Goal: Task Accomplishment & Management: Manage account settings

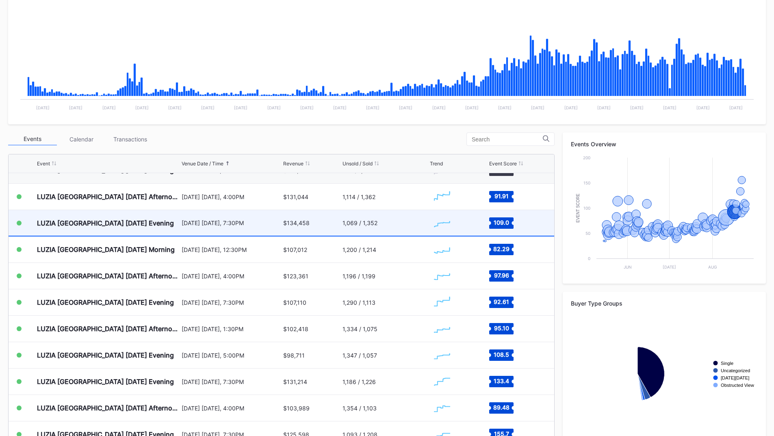
scroll to position [2946, 0]
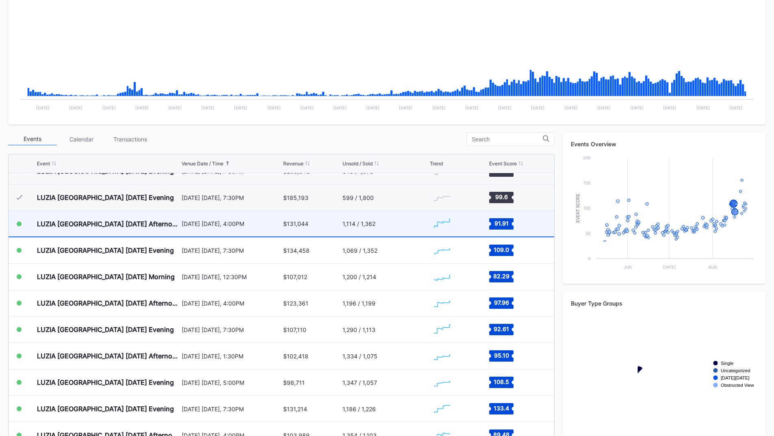
click at [179, 228] on div "LUZIA Montreal [DATE] Afternoon [DATE] [DATE], 4:00PM $131,044 1,114 / 1,362 Cr…" at bounding box center [282, 224] width 546 height 26
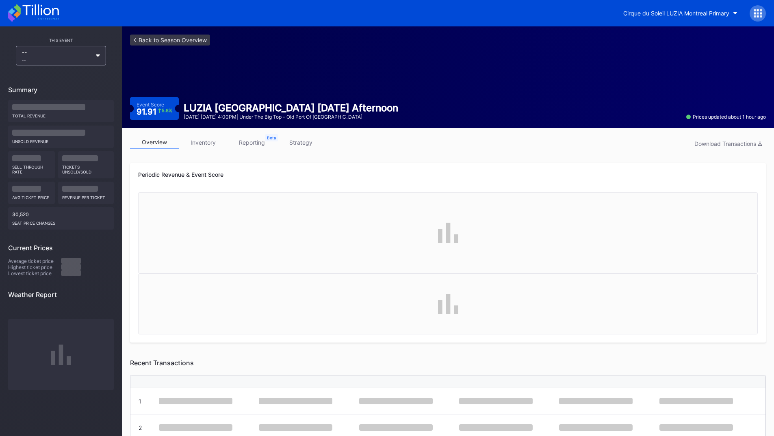
click at [245, 139] on link "reporting" at bounding box center [252, 142] width 49 height 13
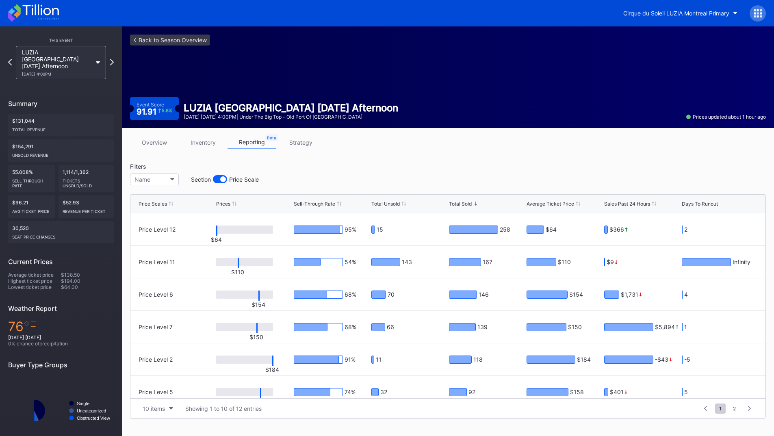
click at [294, 145] on link "strategy" at bounding box center [300, 142] width 49 height 13
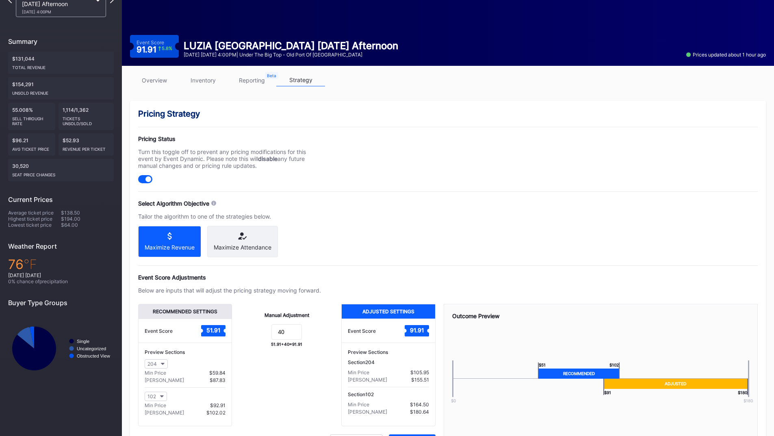
scroll to position [81, 0]
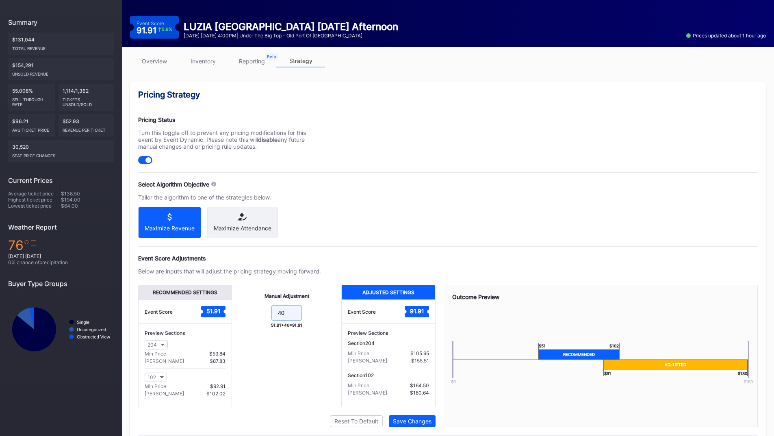
drag, startPoint x: 290, startPoint y: 324, endPoint x: 292, endPoint y: 299, distance: 24.8
click at [247, 320] on form "40" at bounding box center [286, 313] width 93 height 17
type input "30"
click at [407, 425] on div "Save Changes" at bounding box center [412, 421] width 39 height 7
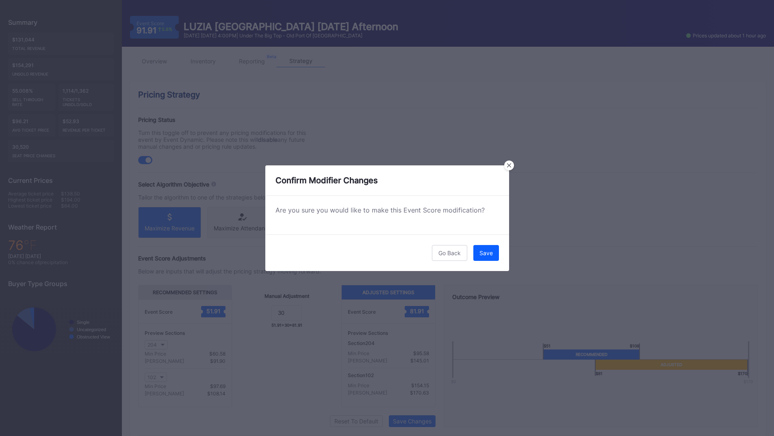
click at [501, 256] on div "Go Back Save" at bounding box center [387, 252] width 244 height 37
click at [492, 255] on div "Save" at bounding box center [485, 252] width 13 height 7
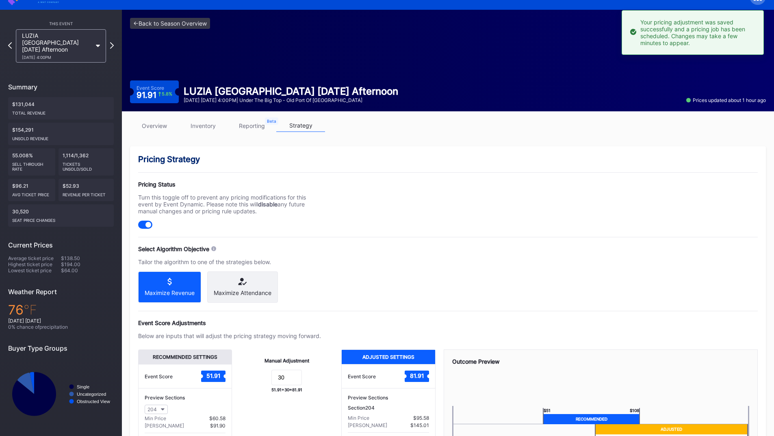
scroll to position [0, 0]
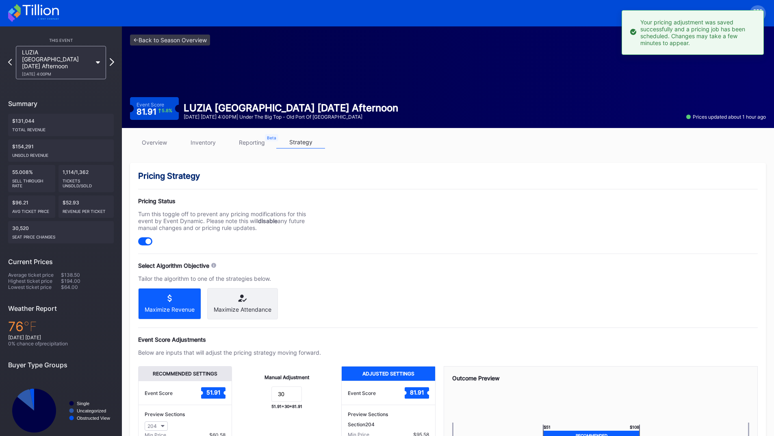
click at [113, 58] on icon at bounding box center [112, 62] width 4 height 8
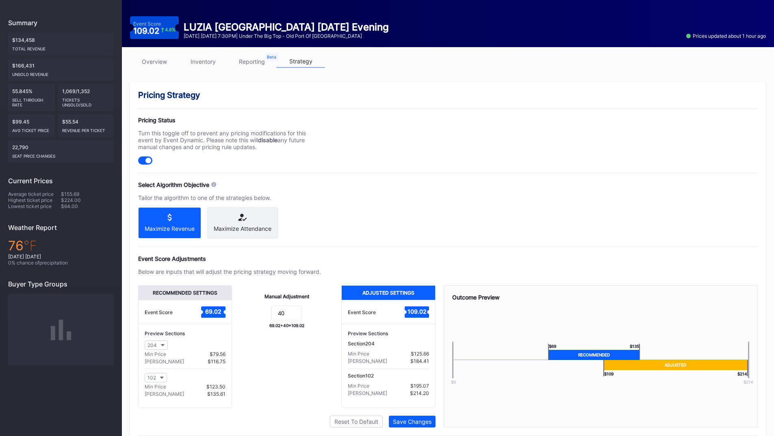
scroll to position [81, 0]
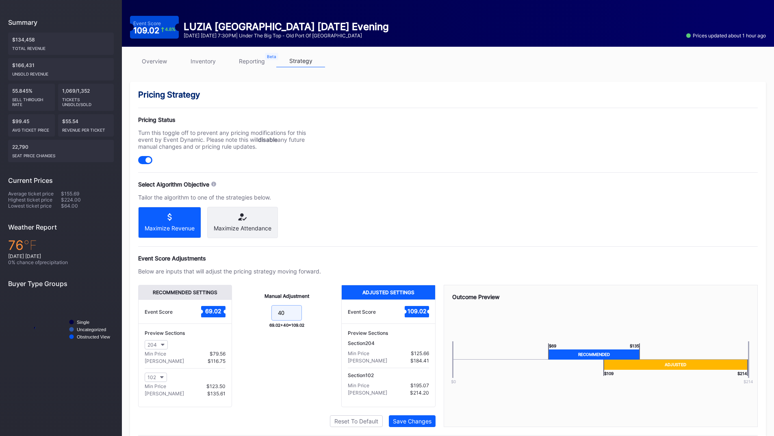
drag, startPoint x: 290, startPoint y: 313, endPoint x: 252, endPoint y: 314, distance: 38.2
click at [252, 314] on form "40" at bounding box center [286, 313] width 93 height 17
type input "30"
click at [403, 425] on button "Save Changes" at bounding box center [412, 421] width 47 height 12
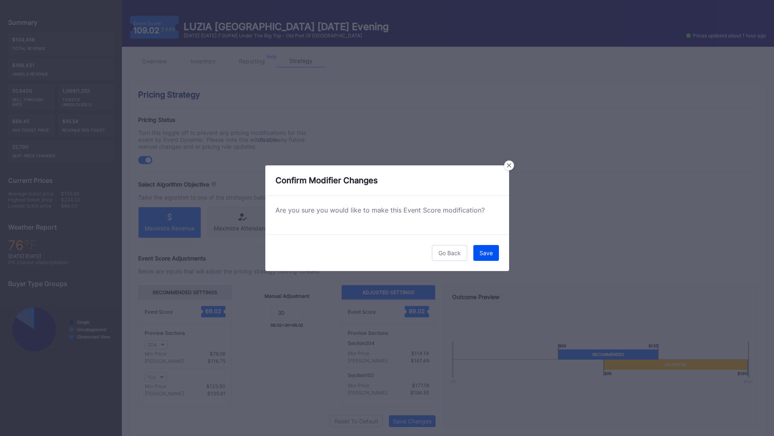
click at [487, 252] on div "Save" at bounding box center [485, 252] width 13 height 7
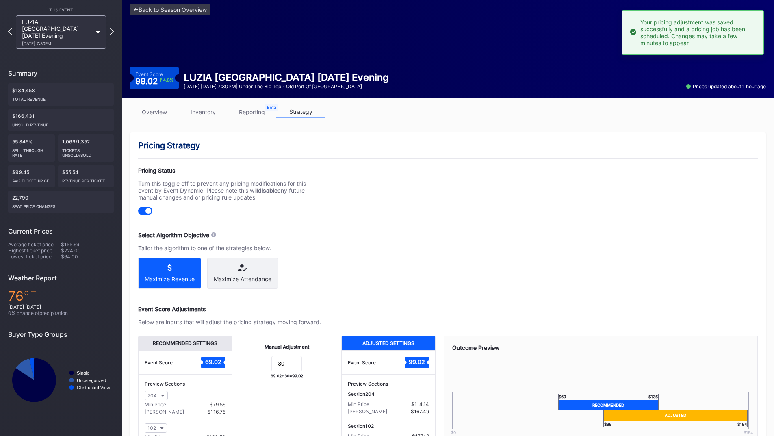
scroll to position [0, 0]
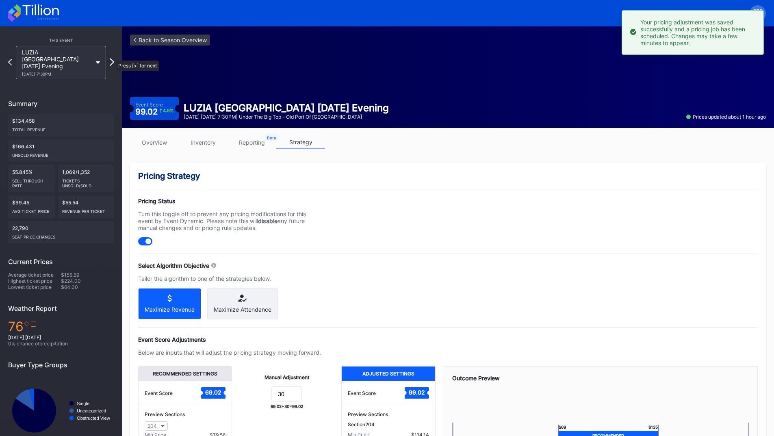
click at [112, 58] on icon at bounding box center [112, 62] width 4 height 8
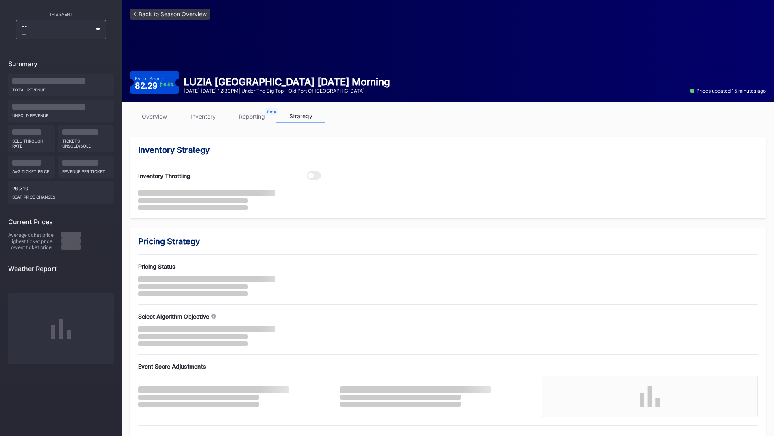
scroll to position [40, 0]
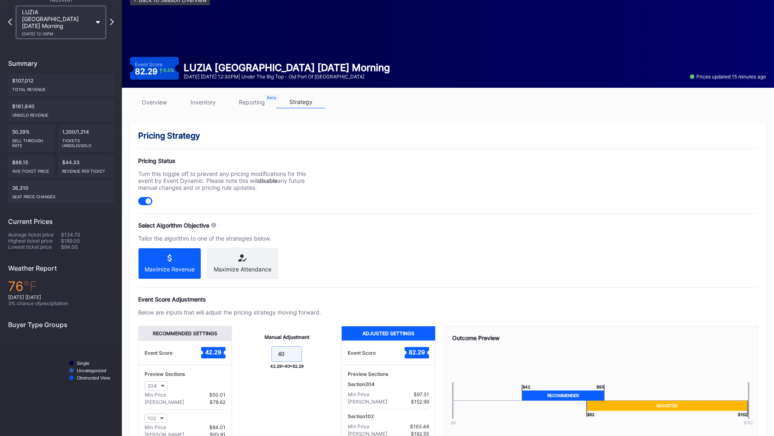
drag, startPoint x: 288, startPoint y: 360, endPoint x: 244, endPoint y: 358, distance: 44.4
click at [244, 358] on form "40" at bounding box center [286, 354] width 93 height 17
type input "30"
click at [395, 308] on div "Event Score Adjustments Below are inputs that will adjust the pricing strategy …" at bounding box center [448, 382] width 620 height 172
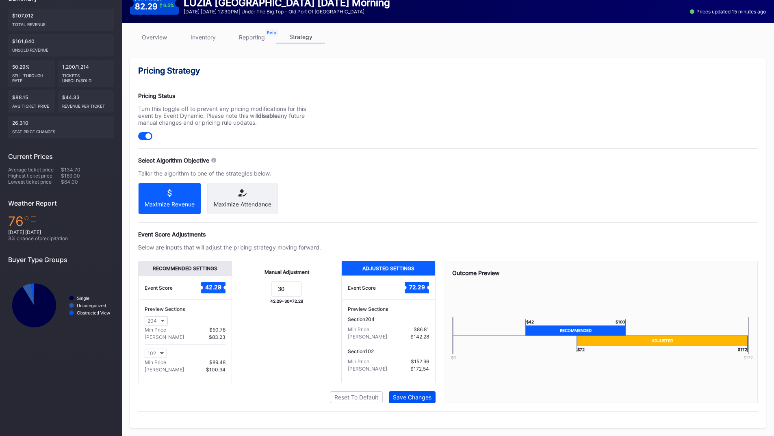
click at [417, 396] on div "Save Changes" at bounding box center [412, 397] width 39 height 7
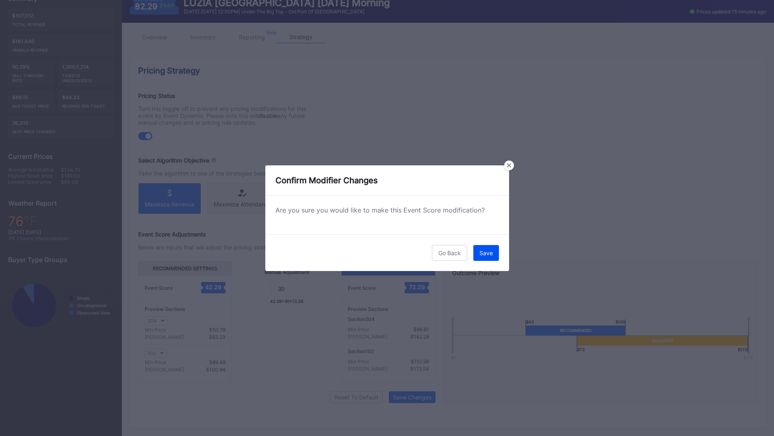
click at [482, 250] on div "Save" at bounding box center [485, 252] width 13 height 7
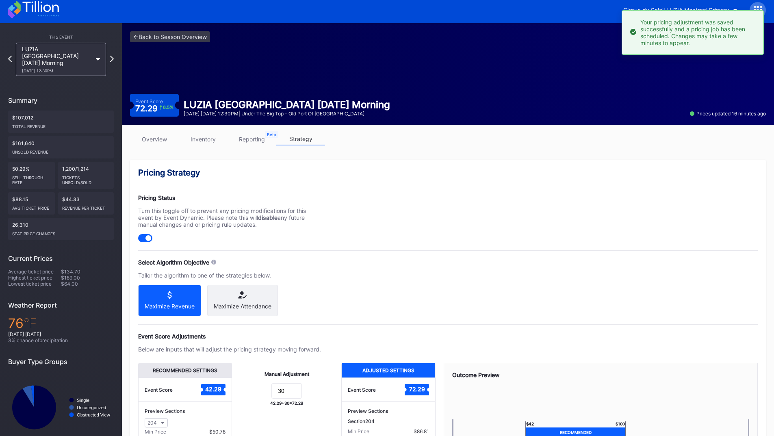
scroll to position [0, 0]
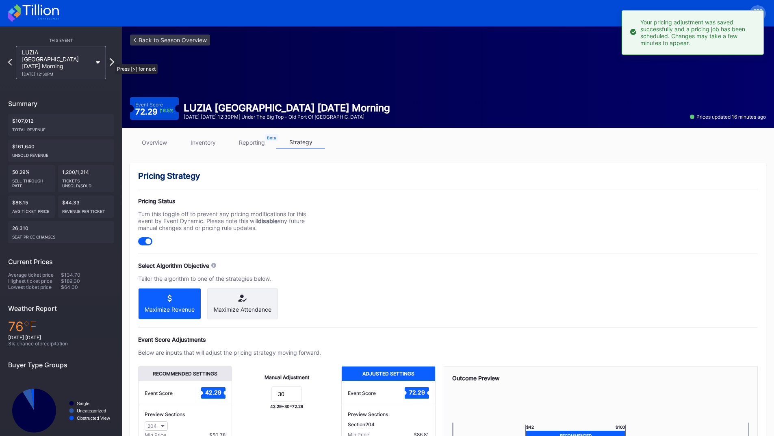
click at [111, 60] on icon at bounding box center [112, 62] width 4 height 8
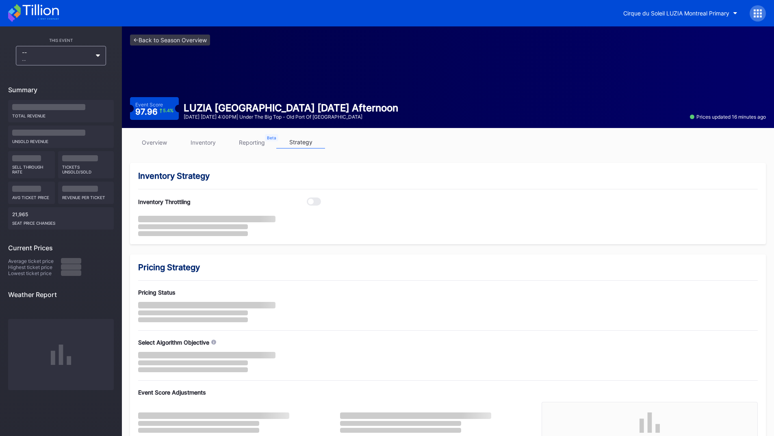
scroll to position [40, 0]
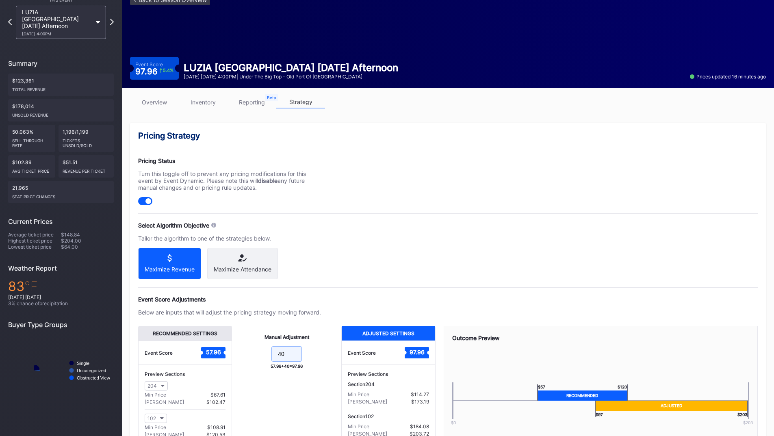
drag, startPoint x: 267, startPoint y: 361, endPoint x: 243, endPoint y: 347, distance: 27.7
click at [230, 357] on div "Recommended Settings Event Score 57.96 Preview Sections 204 Min Price $67.61 Ma…" at bounding box center [286, 387] width 297 height 122
type input "30"
click at [396, 299] on div "Event Score Adjustments" at bounding box center [448, 299] width 620 height 7
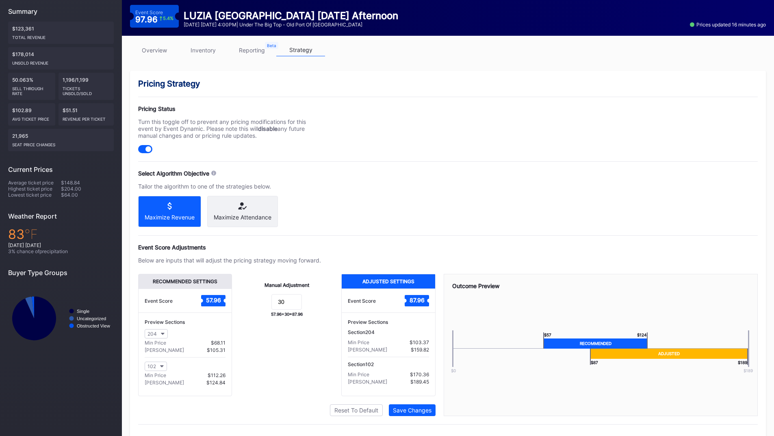
scroll to position [112, 0]
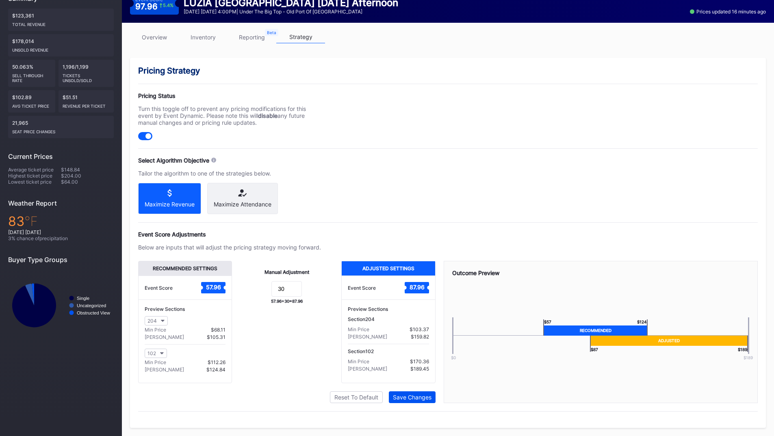
click at [418, 399] on div "Save Changes" at bounding box center [412, 397] width 39 height 7
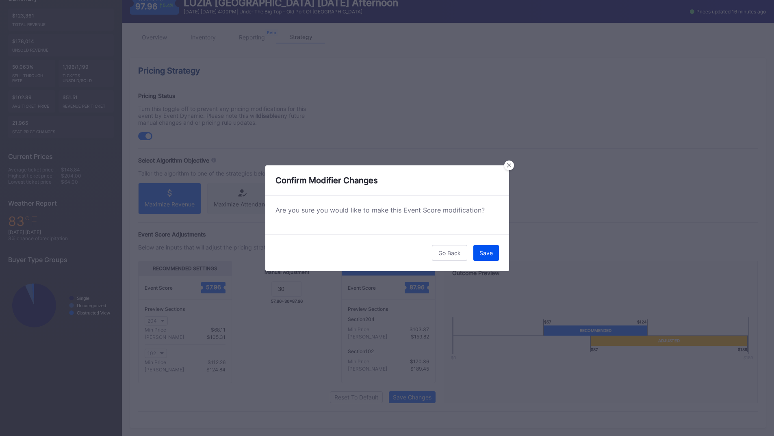
click at [482, 260] on button "Save" at bounding box center [486, 253] width 26 height 16
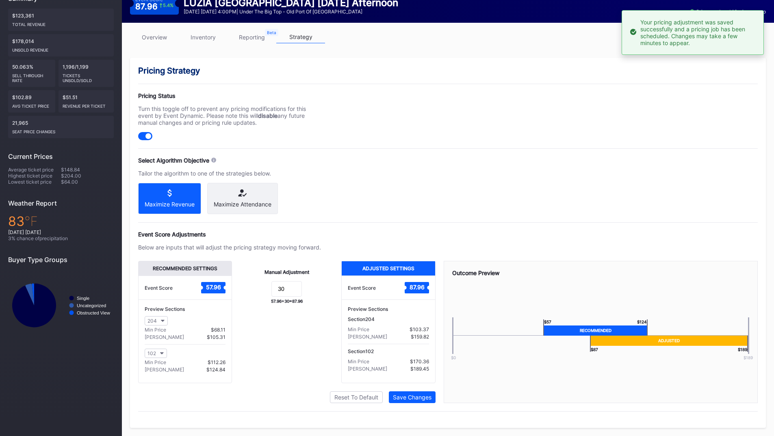
scroll to position [31, 0]
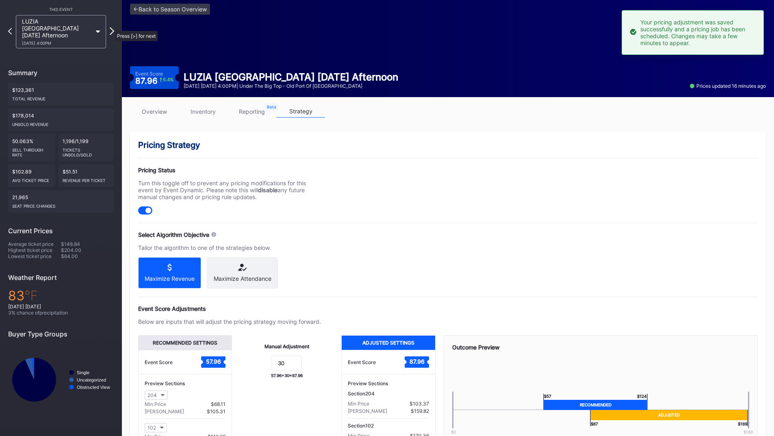
click at [111, 27] on icon at bounding box center [112, 31] width 4 height 8
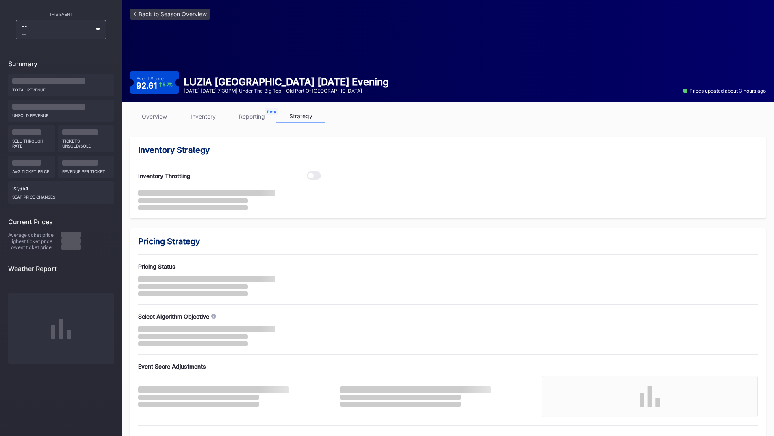
scroll to position [40, 0]
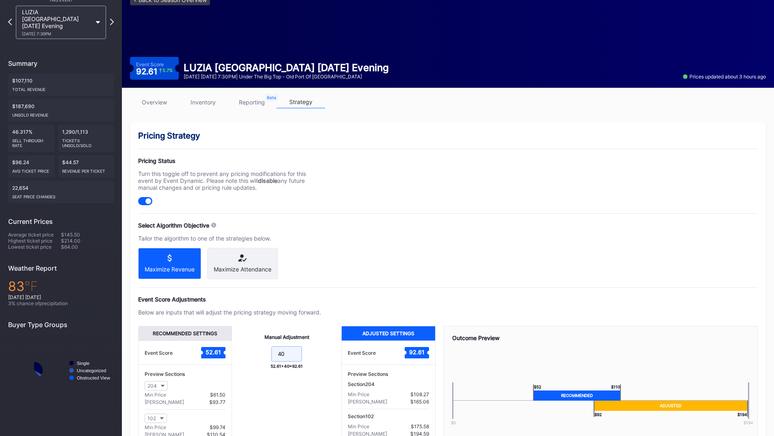
drag, startPoint x: 286, startPoint y: 359, endPoint x: 240, endPoint y: 342, distance: 49.1
click at [241, 355] on form "40" at bounding box center [286, 354] width 93 height 17
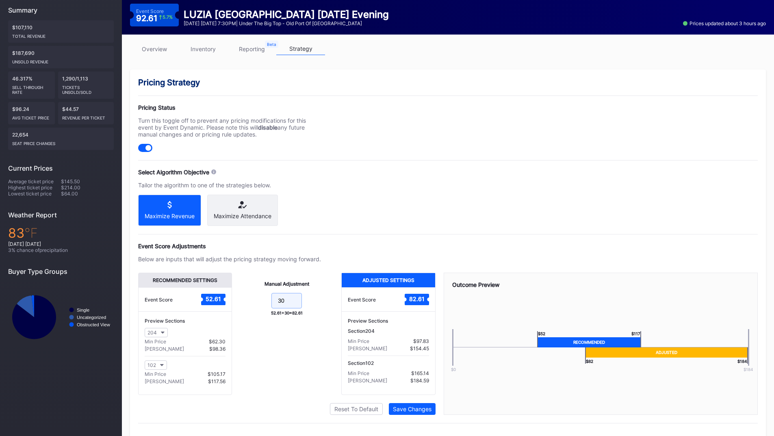
scroll to position [112, 0]
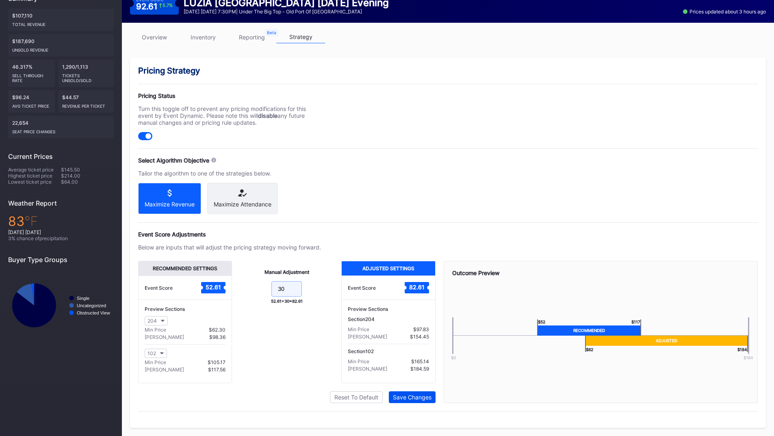
type input "30"
click at [401, 394] on div "Save Changes" at bounding box center [412, 397] width 39 height 7
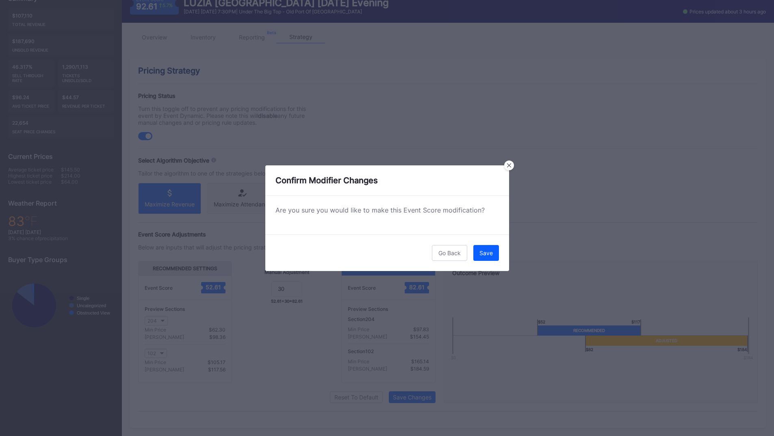
click at [486, 252] on div "Save" at bounding box center [485, 252] width 13 height 7
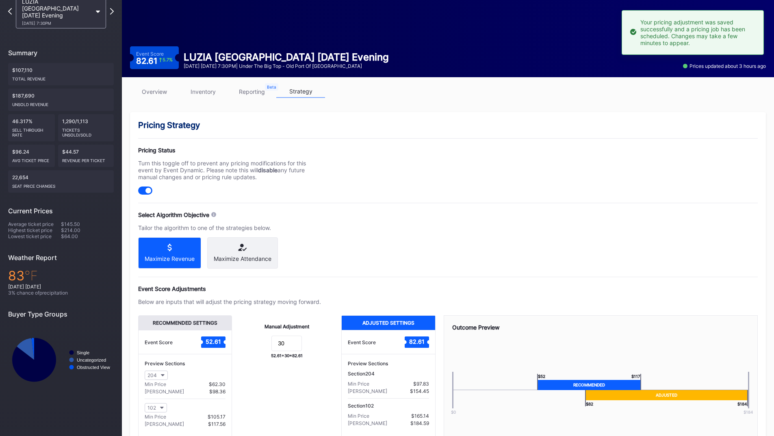
scroll to position [31, 0]
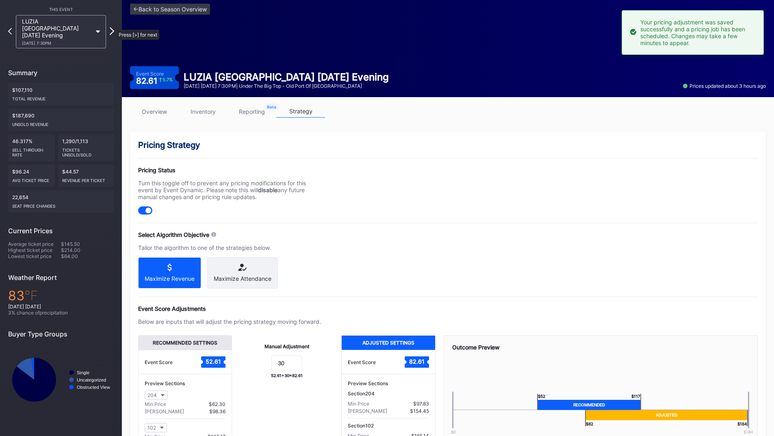
click at [113, 27] on icon at bounding box center [112, 31] width 4 height 8
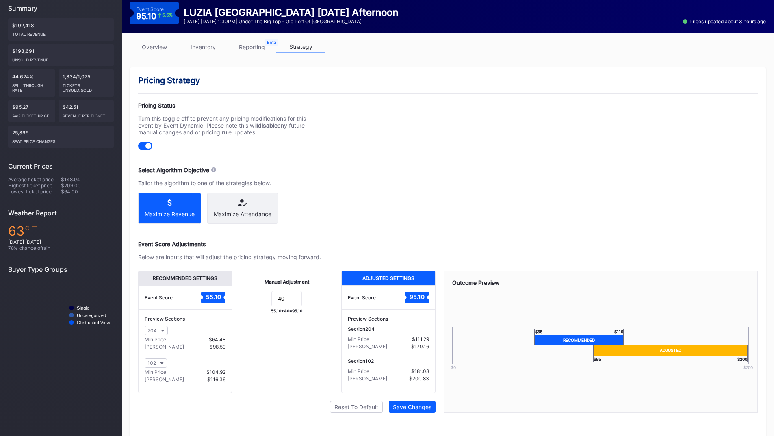
scroll to position [112, 0]
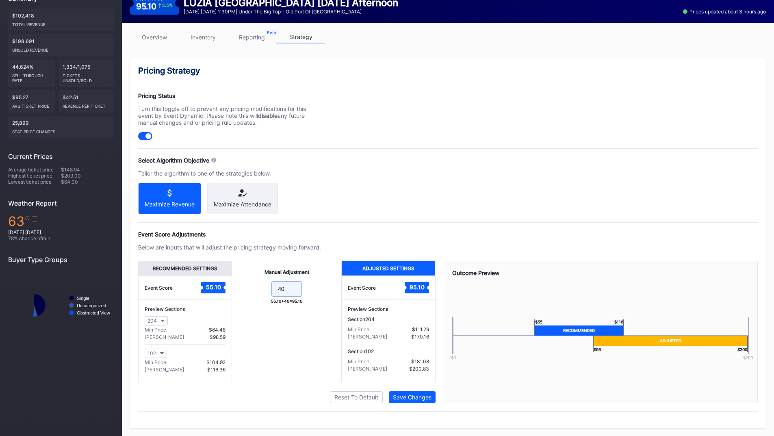
drag, startPoint x: 295, startPoint y: 295, endPoint x: 256, endPoint y: 290, distance: 38.9
click at [256, 290] on form "40" at bounding box center [286, 289] width 93 height 17
type input "30"
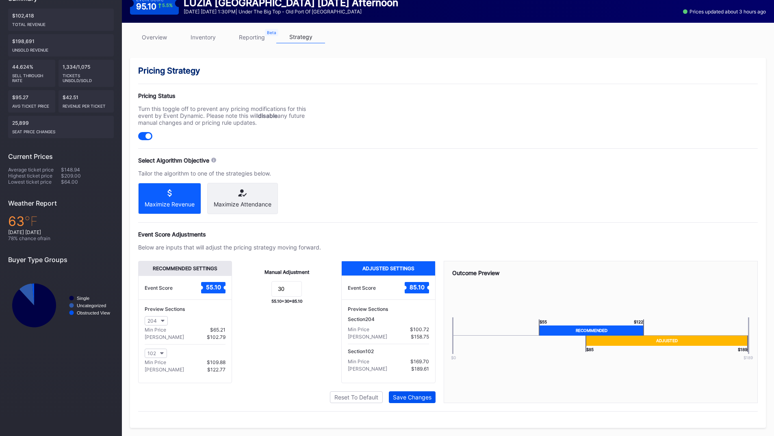
click at [426, 396] on div "Save Changes" at bounding box center [412, 397] width 39 height 7
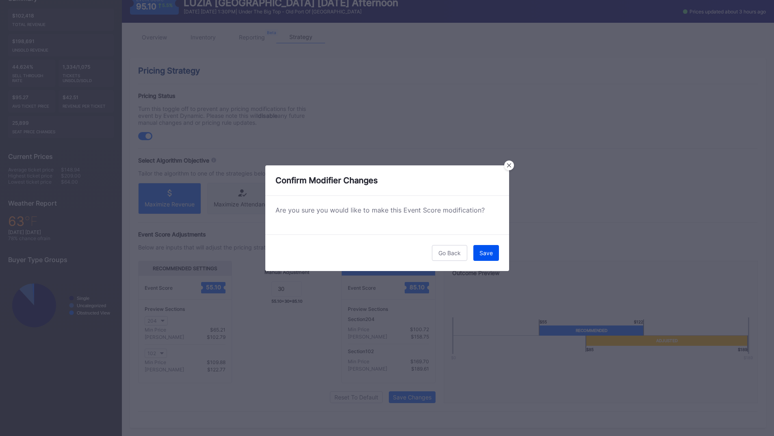
click at [486, 255] on div "Save" at bounding box center [485, 252] width 13 height 7
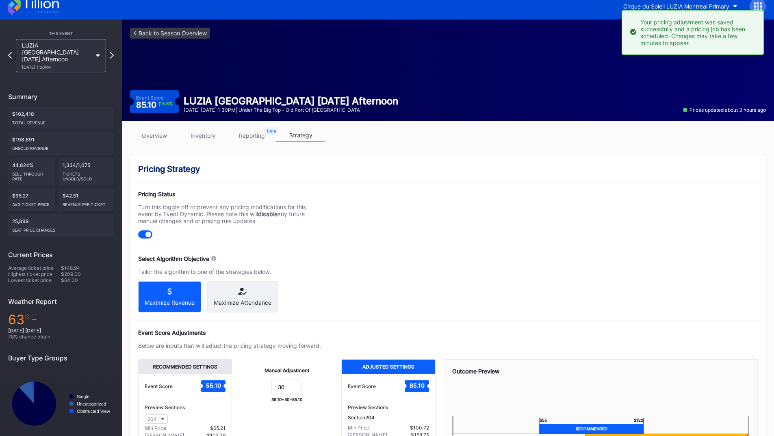
scroll to position [0, 0]
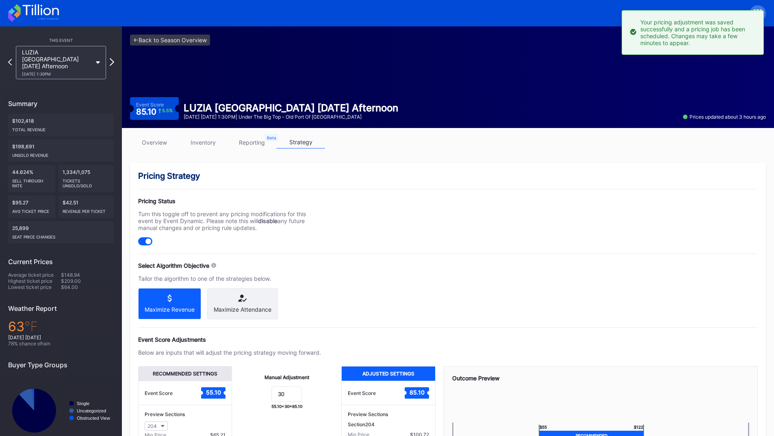
click at [113, 57] on div "This Event LUZIA [GEOGRAPHIC_DATA] [DATE] Afternoon [DATE] 1:30PM Summary $102,…" at bounding box center [61, 240] width 122 height 428
click at [111, 58] on icon at bounding box center [112, 62] width 4 height 8
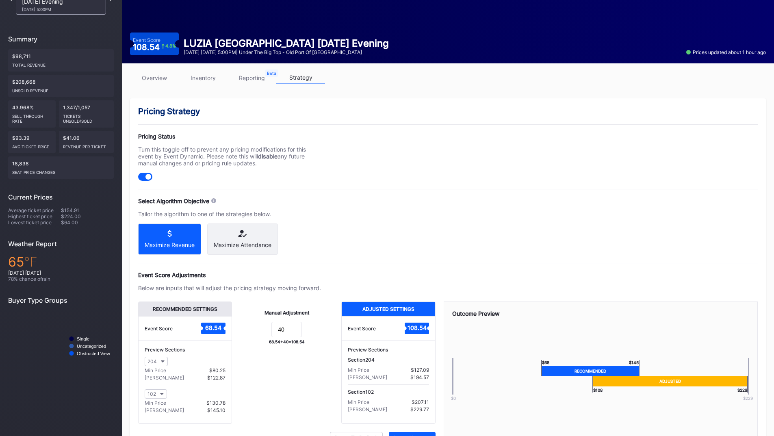
scroll to position [81, 0]
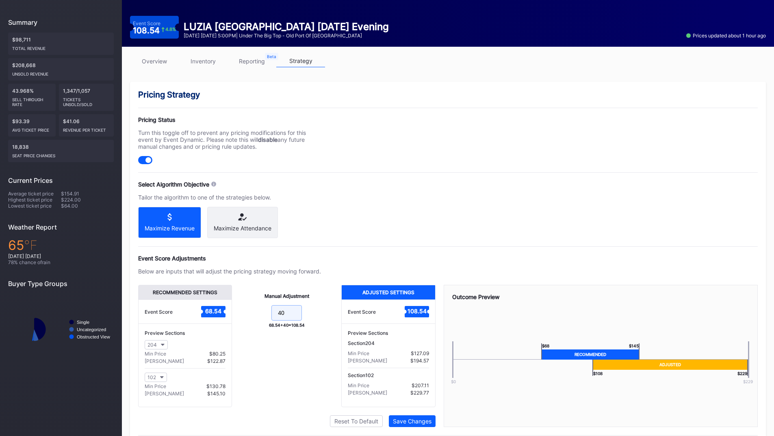
drag, startPoint x: 284, startPoint y: 319, endPoint x: 254, endPoint y: 319, distance: 30.5
click at [254, 319] on form "40" at bounding box center [286, 313] width 93 height 17
type input "30"
click at [422, 425] on div "Save Changes" at bounding box center [412, 421] width 39 height 7
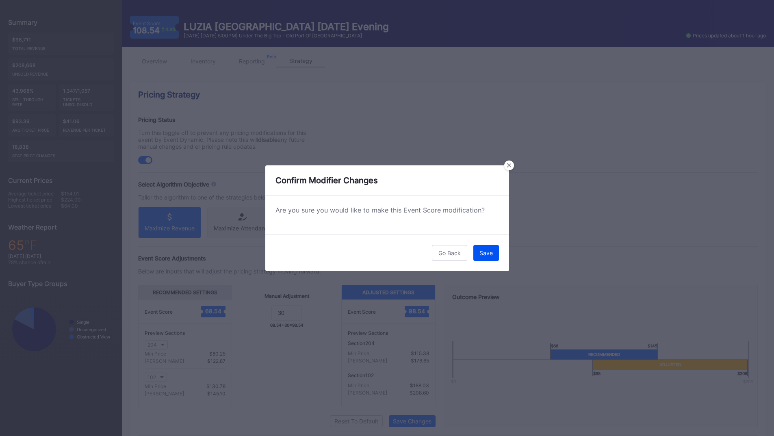
click at [492, 256] on div "Save" at bounding box center [485, 252] width 13 height 7
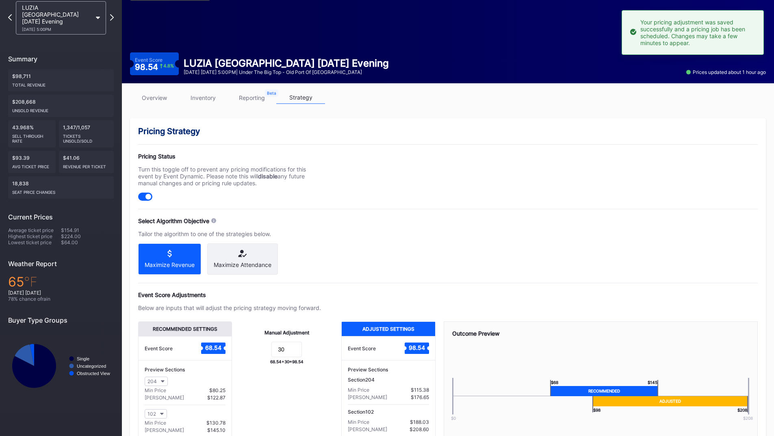
scroll to position [0, 0]
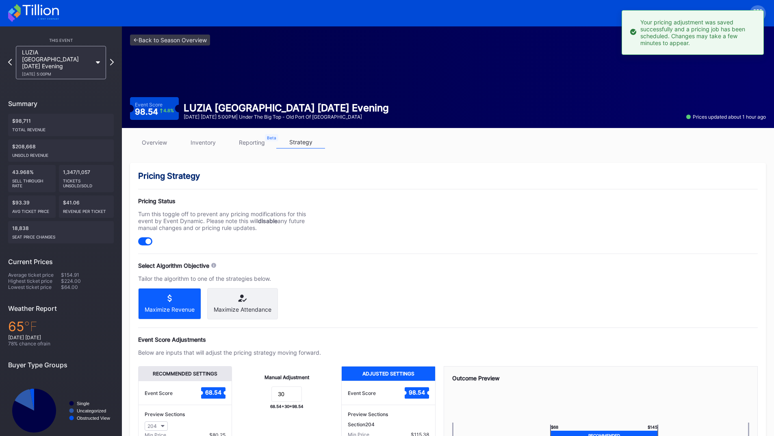
click at [28, 14] on icon at bounding box center [33, 13] width 51 height 18
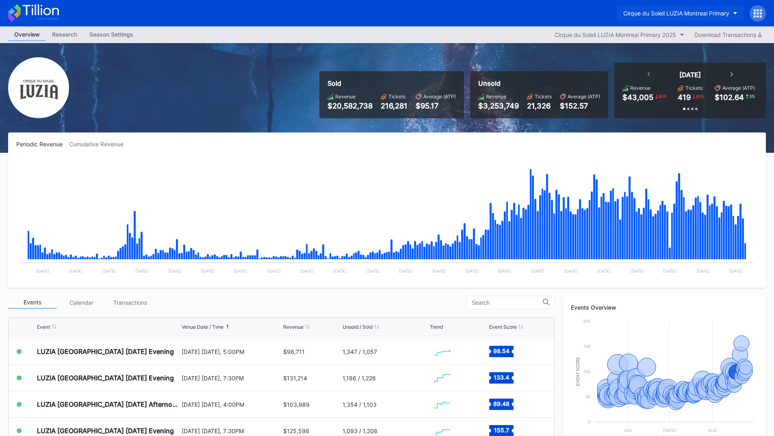
click at [690, 11] on div "Cirque du Soleil LUZIA Montreal Primary" at bounding box center [676, 13] width 106 height 7
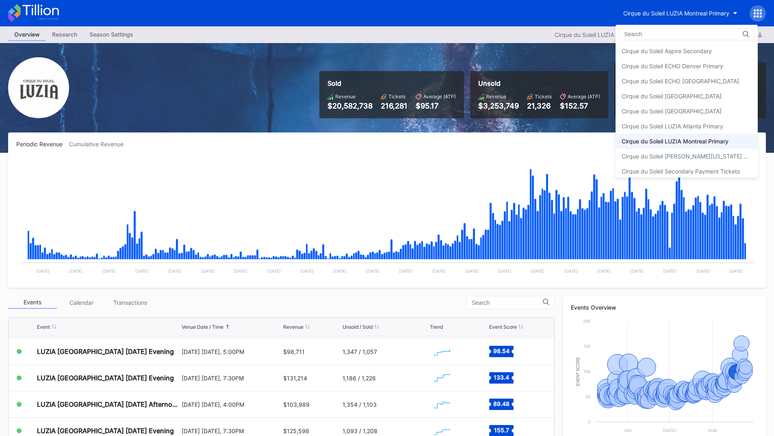
scroll to position [4, 0]
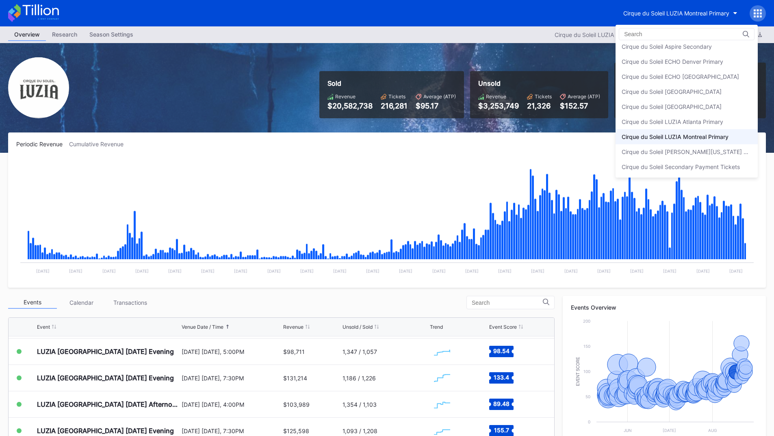
click at [704, 57] on div "Cirque du Soleil ECHO Denver Primary" at bounding box center [687, 61] width 142 height 15
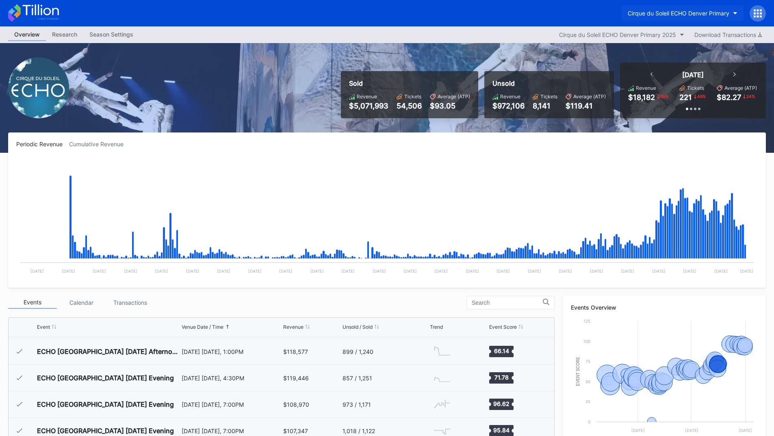
click at [669, 12] on div "Cirque du Soleil ECHO Denver Primary" at bounding box center [679, 13] width 102 height 7
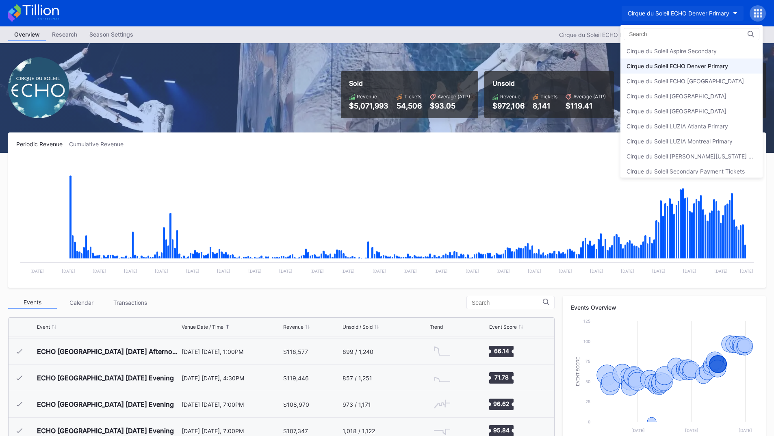
scroll to position [4, 0]
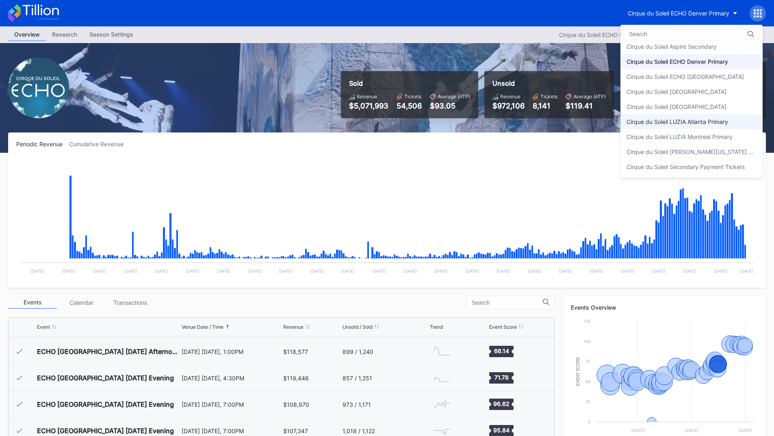
click at [706, 118] on div "Cirque du Soleil LUZIA Atlanta Primary" at bounding box center [677, 121] width 102 height 7
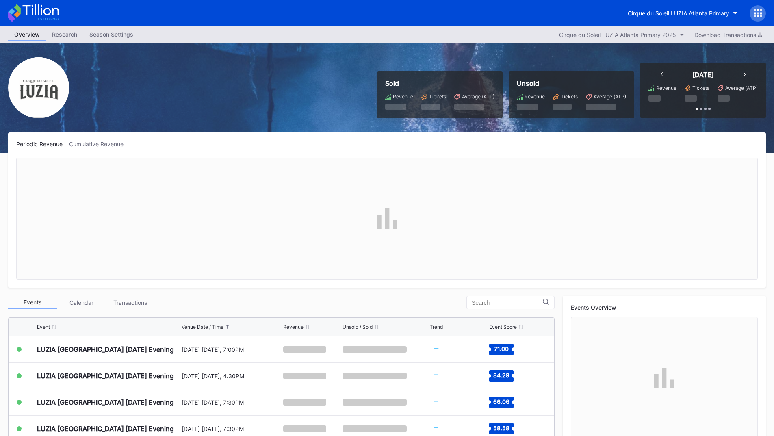
click at [689, 9] on button "Cirque du Soleil LUZIA Atlanta Primary" at bounding box center [683, 13] width 122 height 15
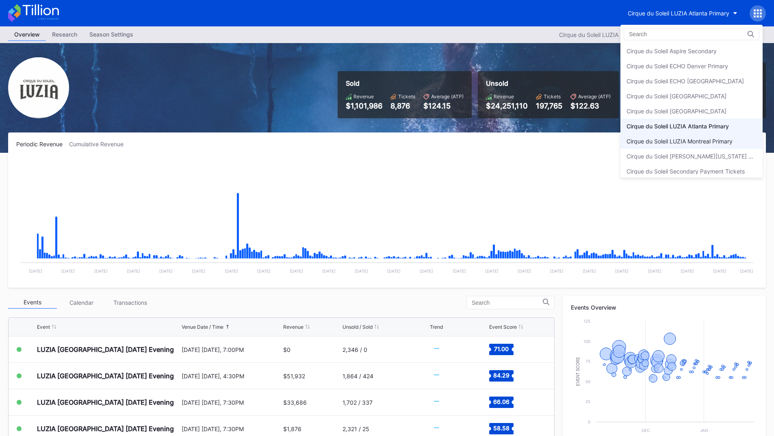
scroll to position [4, 0]
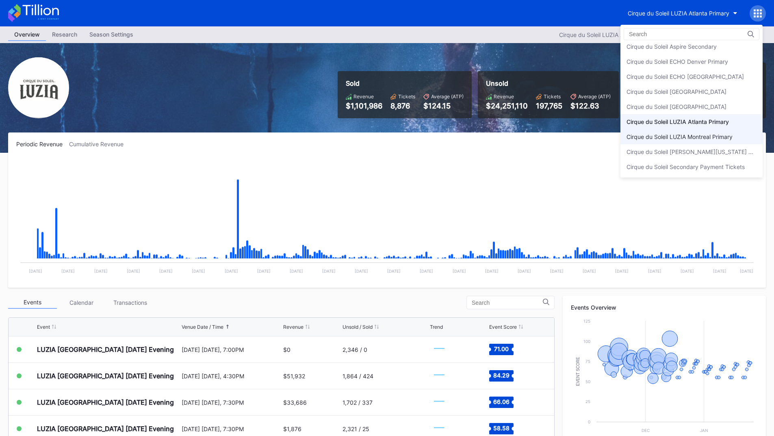
click at [724, 134] on div "Cirque du Soleil LUZIA Montreal Primary" at bounding box center [679, 136] width 106 height 7
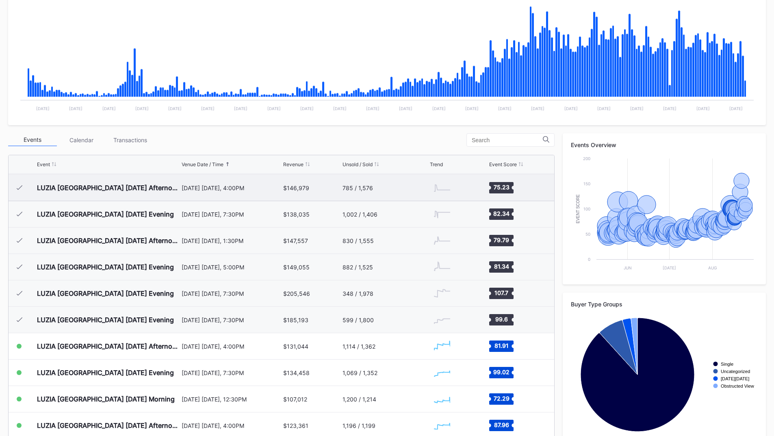
scroll to position [2822, 0]
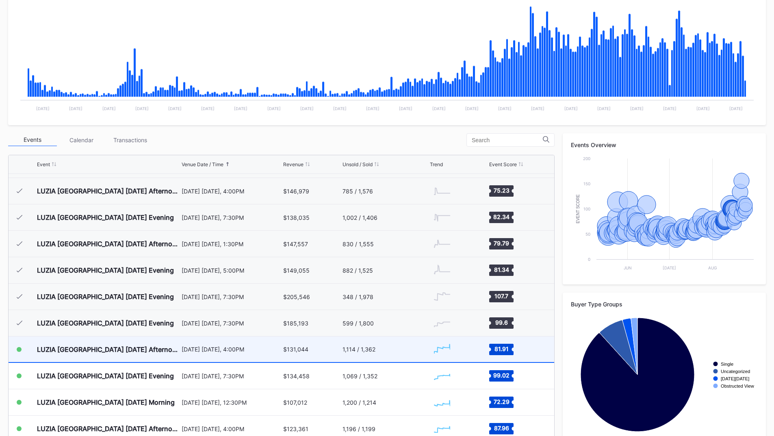
click at [408, 344] on div "1,114 / 1,362" at bounding box center [385, 349] width 86 height 26
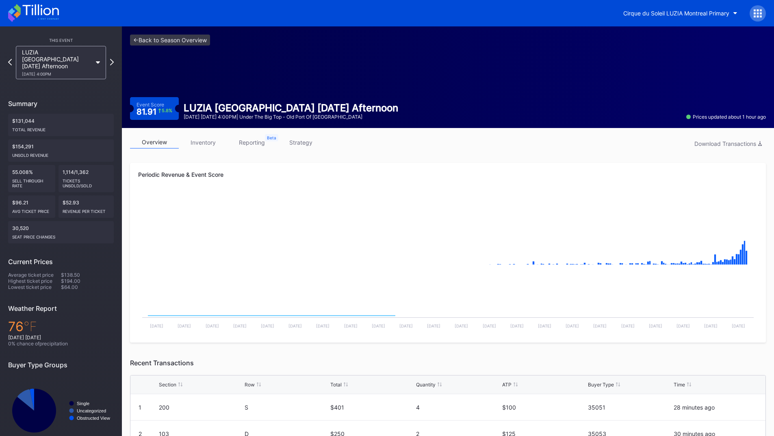
click at [23, 10] on icon at bounding box center [33, 13] width 51 height 18
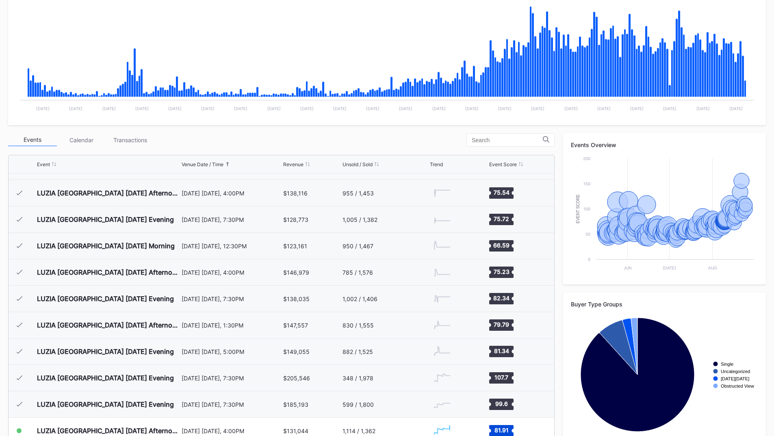
scroll to position [2822, 0]
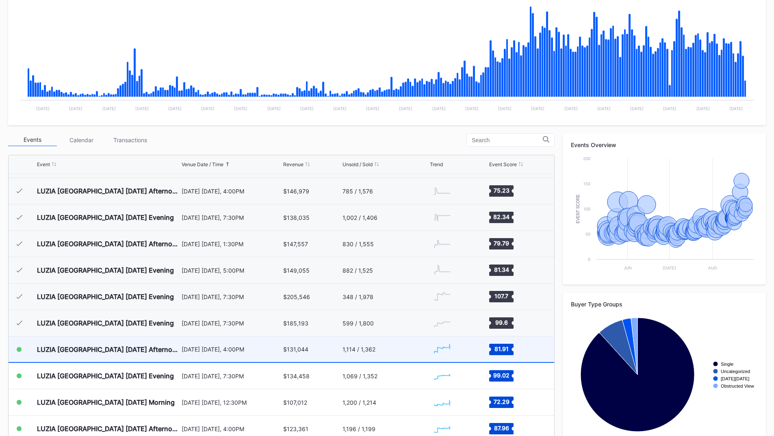
click at [384, 344] on div "1,114 / 1,362" at bounding box center [385, 349] width 86 height 26
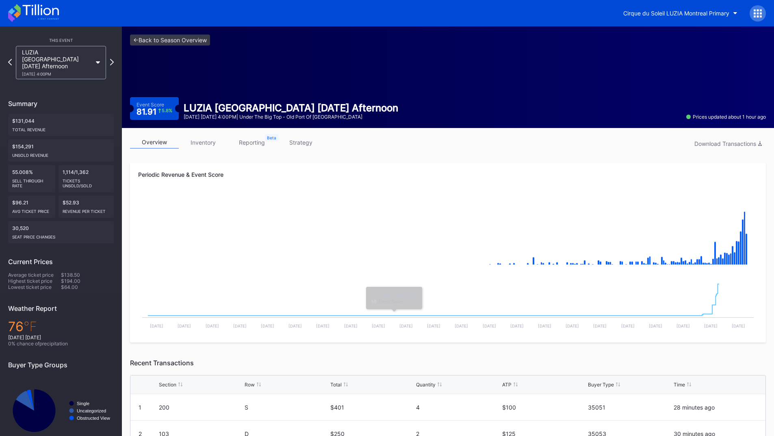
click at [262, 146] on link "reporting" at bounding box center [252, 142] width 49 height 13
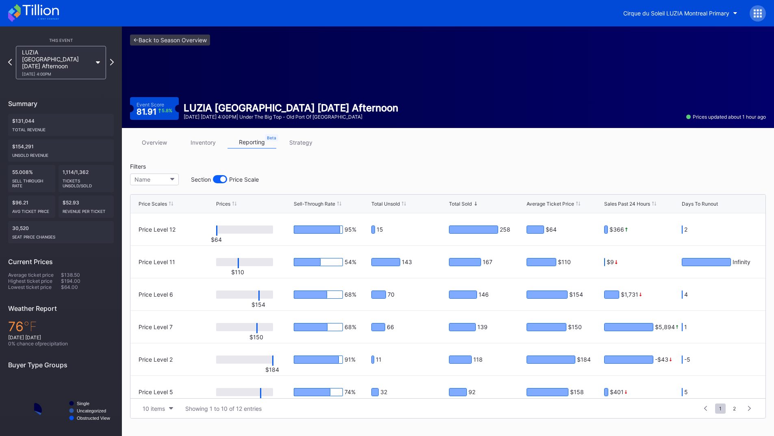
click at [318, 140] on link "strategy" at bounding box center [300, 142] width 49 height 13
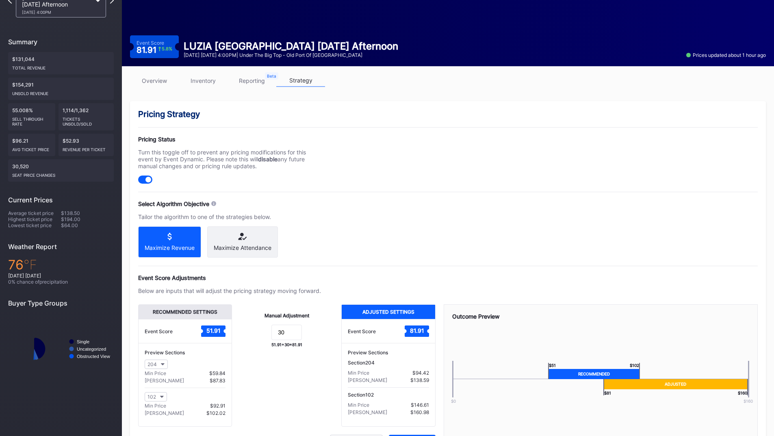
scroll to position [81, 0]
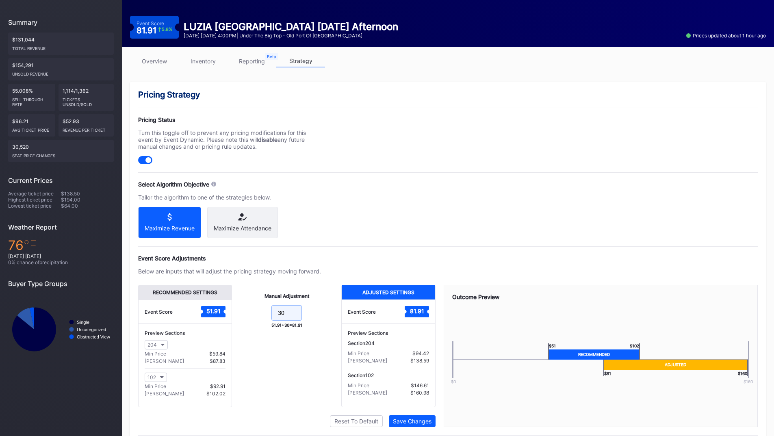
drag, startPoint x: 278, startPoint y: 322, endPoint x: 259, endPoint y: 312, distance: 21.6
click at [260, 320] on form "30" at bounding box center [286, 313] width 93 height 17
type input "25"
click at [408, 424] on button "Save Changes" at bounding box center [412, 421] width 47 height 12
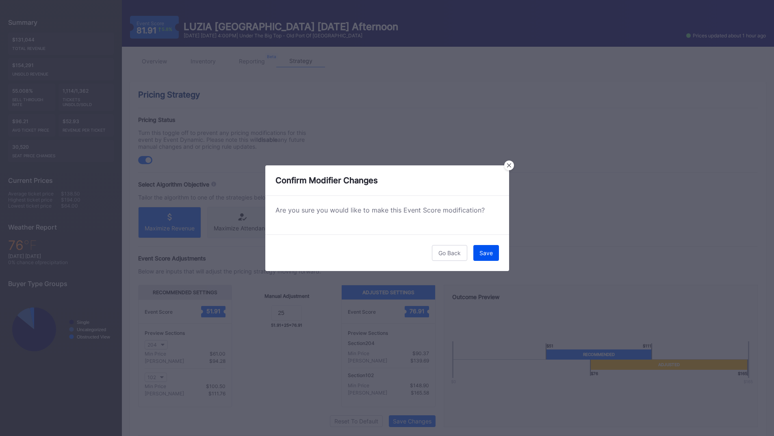
click at [491, 254] on div "Save" at bounding box center [485, 252] width 13 height 7
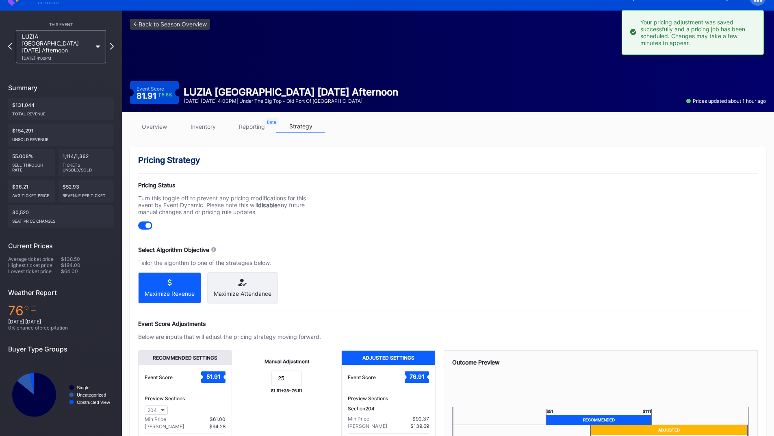
scroll to position [0, 0]
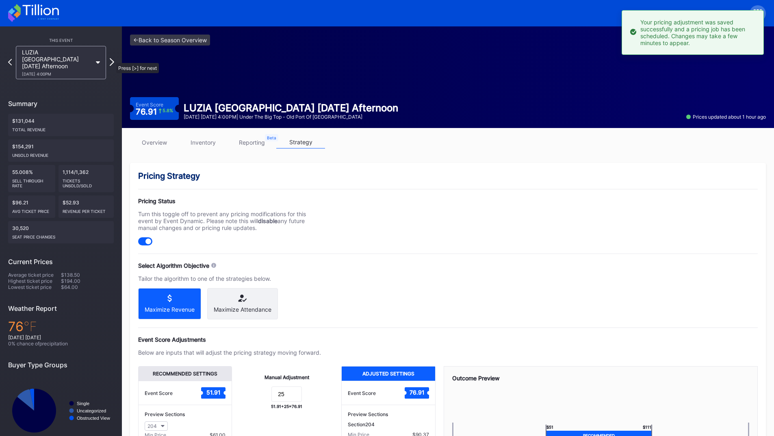
click at [112, 59] on icon at bounding box center [112, 62] width 4 height 8
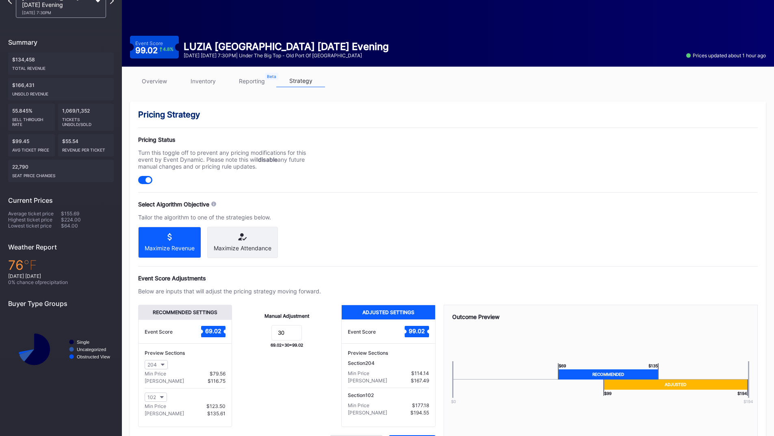
scroll to position [81, 0]
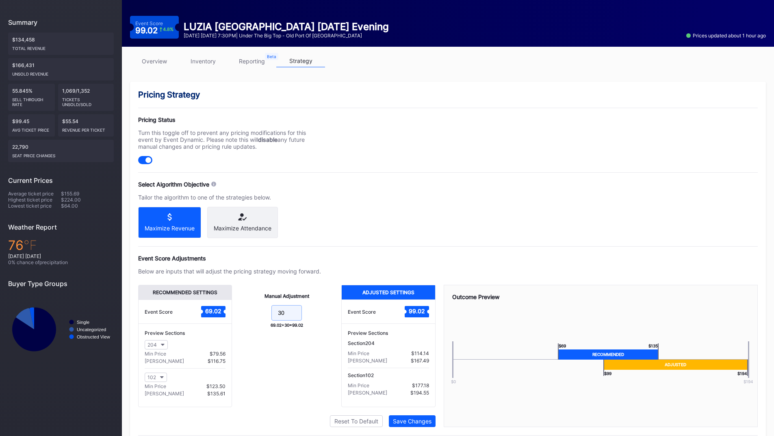
drag, startPoint x: 284, startPoint y: 319, endPoint x: 256, endPoint y: 319, distance: 28.0
click at [256, 319] on form "30" at bounding box center [286, 313] width 93 height 17
type input "25"
click at [407, 425] on div "Save Changes" at bounding box center [412, 421] width 39 height 7
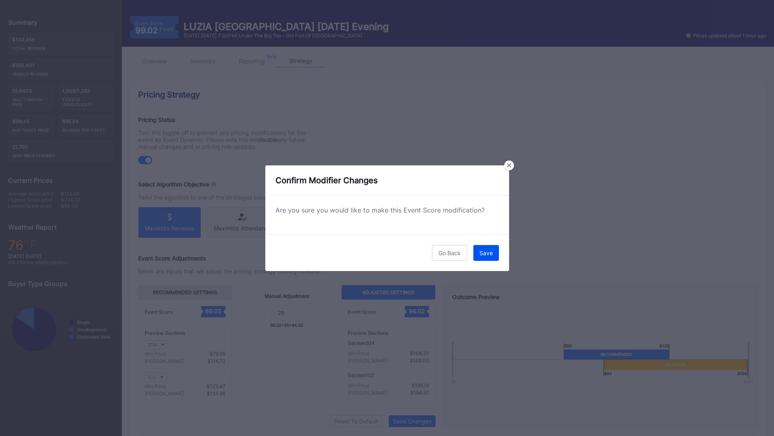
click at [488, 255] on div "Save" at bounding box center [485, 252] width 13 height 7
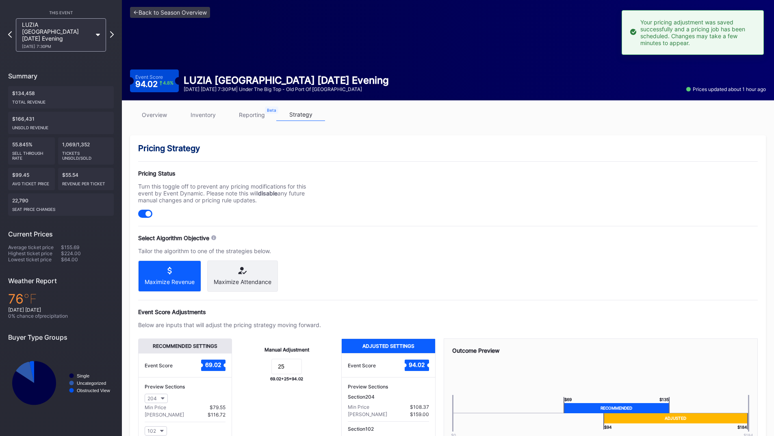
scroll to position [0, 0]
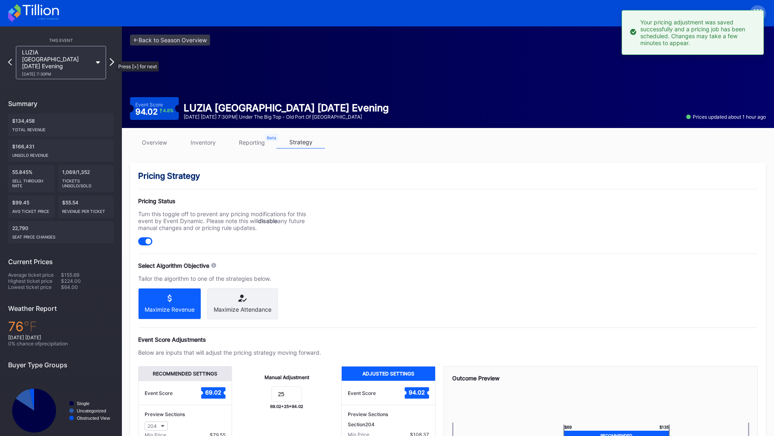
click at [112, 58] on icon at bounding box center [112, 62] width 4 height 8
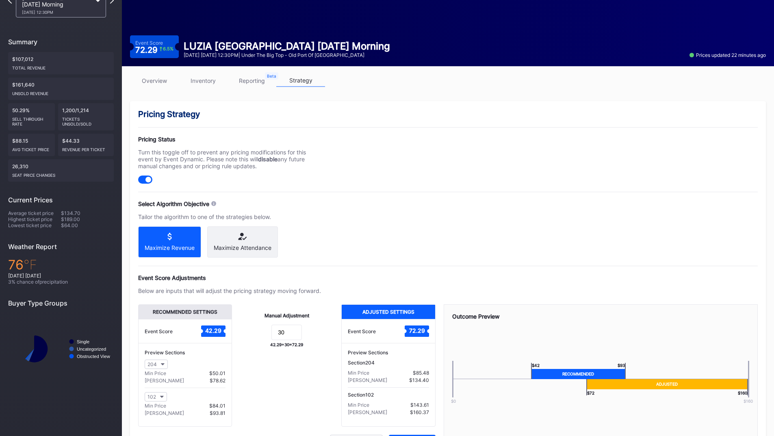
scroll to position [81, 0]
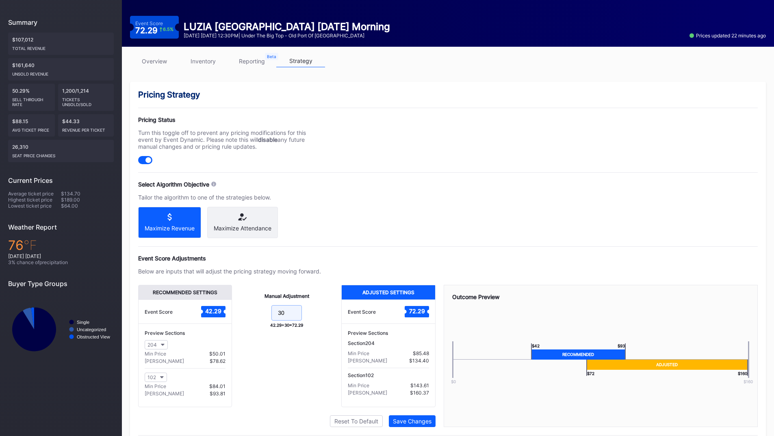
drag, startPoint x: 289, startPoint y: 323, endPoint x: 264, endPoint y: 323, distance: 24.8
click at [264, 323] on form "30" at bounding box center [286, 313] width 93 height 17
type input "25"
click at [397, 425] on div "Save Changes" at bounding box center [412, 421] width 39 height 7
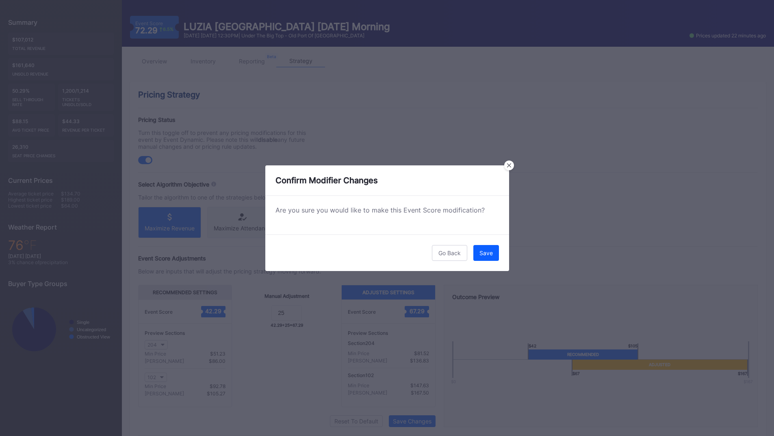
click at [484, 261] on div "Go Back Save" at bounding box center [387, 252] width 244 height 37
click at [483, 253] on div "Save" at bounding box center [485, 252] width 13 height 7
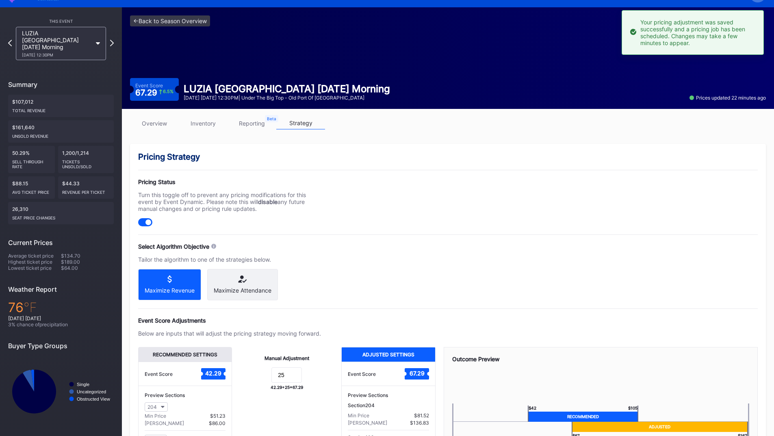
scroll to position [0, 0]
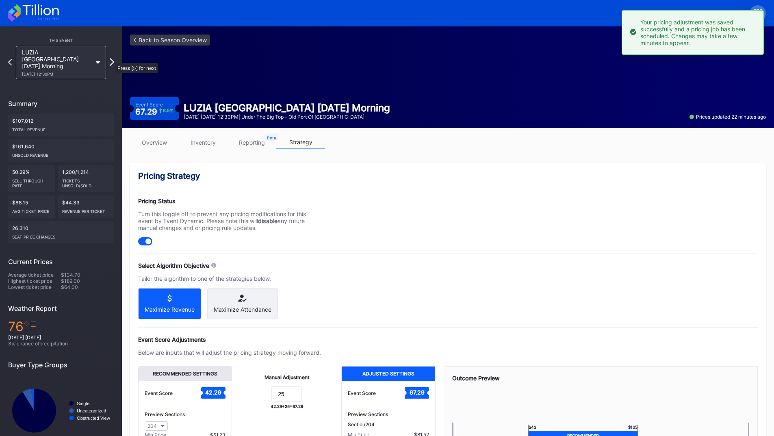
click at [111, 59] on icon at bounding box center [112, 62] width 4 height 8
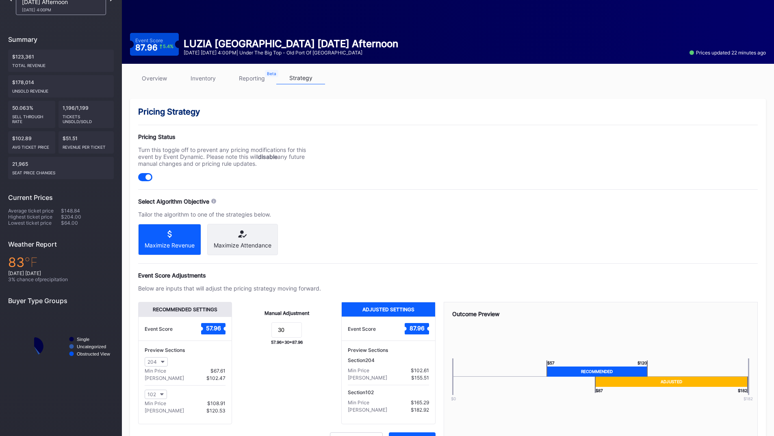
scroll to position [112, 0]
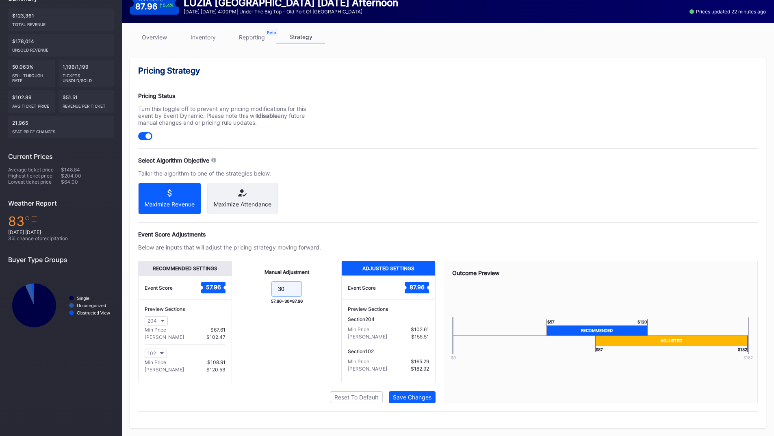
drag, startPoint x: 289, startPoint y: 288, endPoint x: 255, endPoint y: 286, distance: 34.2
click at [255, 286] on form "30" at bounding box center [286, 289] width 93 height 17
type input "25"
click at [424, 395] on div "Save Changes" at bounding box center [412, 397] width 39 height 7
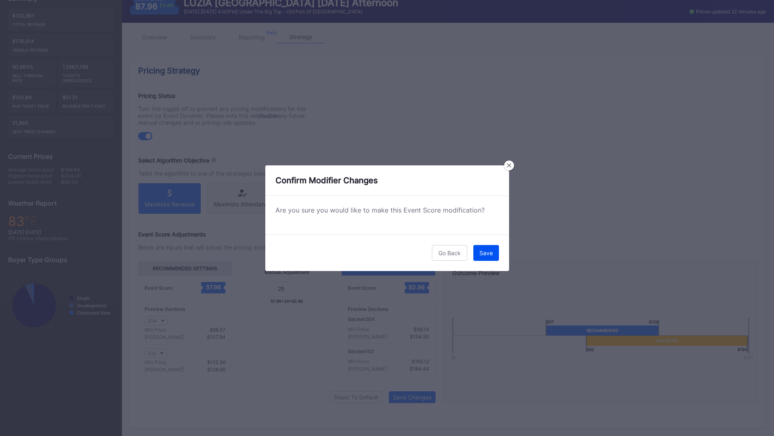
click at [488, 247] on button "Save" at bounding box center [486, 253] width 26 height 16
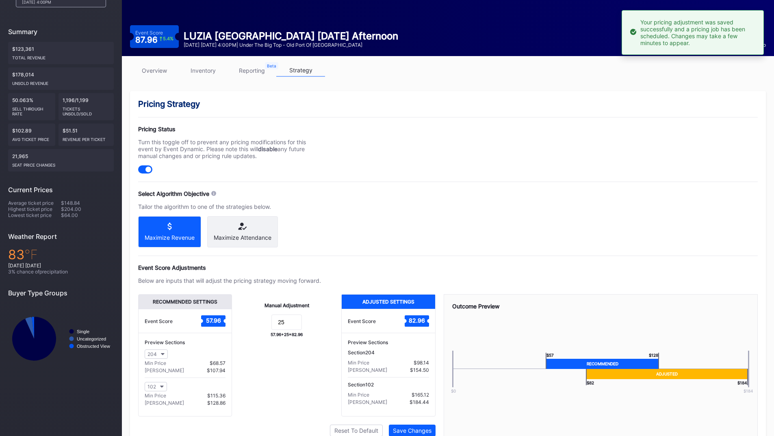
scroll to position [31, 0]
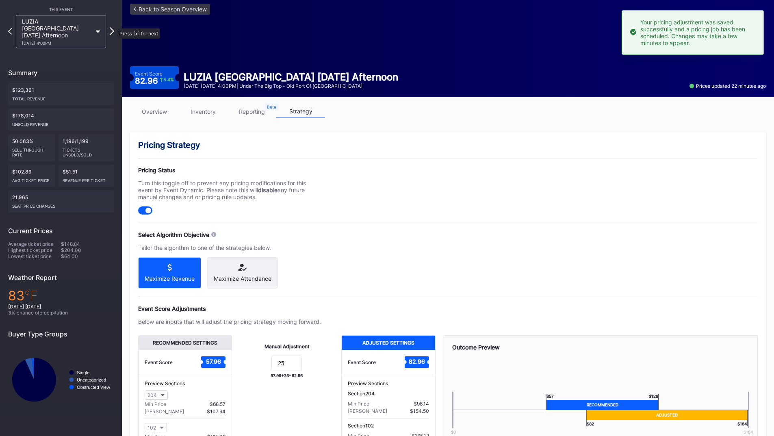
click at [113, 27] on icon at bounding box center [112, 31] width 4 height 8
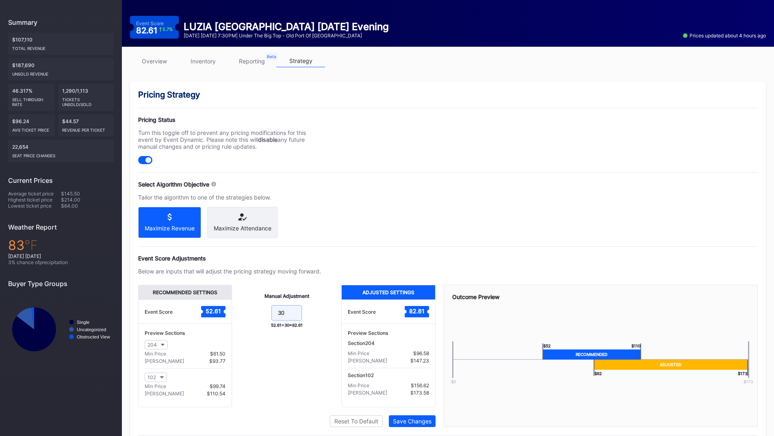
drag, startPoint x: 286, startPoint y: 315, endPoint x: 256, endPoint y: 314, distance: 29.3
click at [256, 314] on form "30" at bounding box center [286, 313] width 93 height 17
type input "25"
click at [420, 425] on div "Save Changes" at bounding box center [412, 421] width 39 height 7
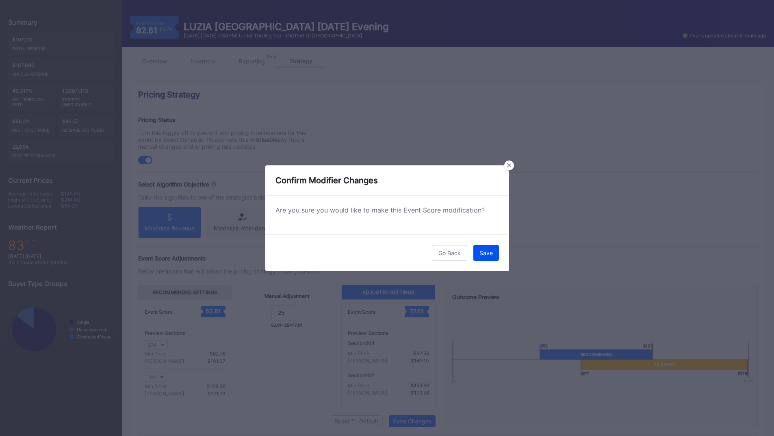
click at [490, 251] on div "Save" at bounding box center [485, 252] width 13 height 7
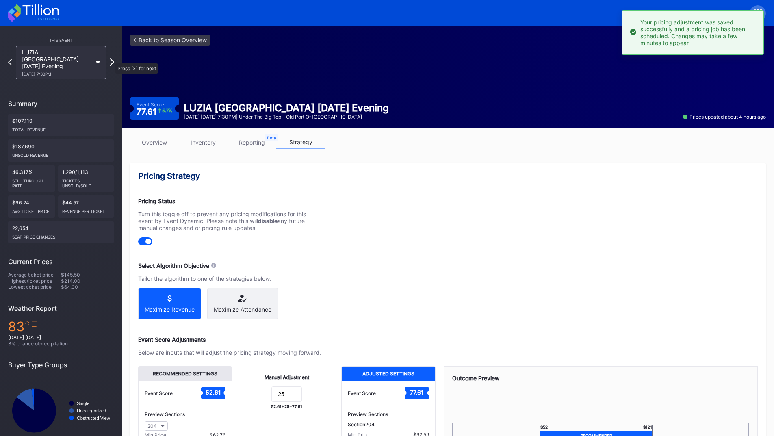
click at [112, 59] on icon at bounding box center [112, 62] width 4 height 8
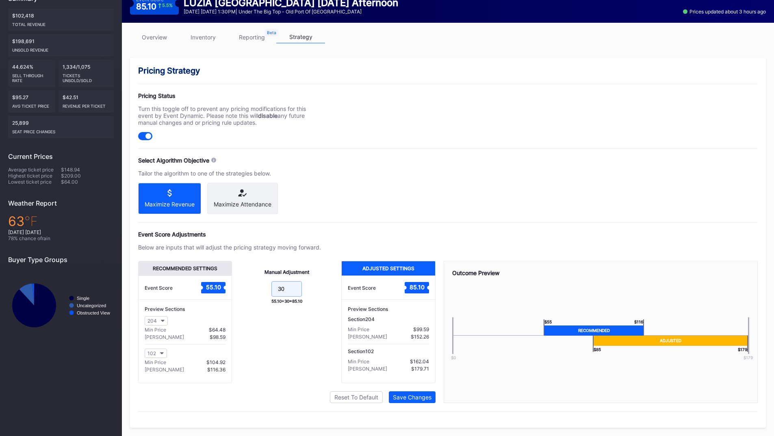
drag, startPoint x: 288, startPoint y: 291, endPoint x: 231, endPoint y: 283, distance: 57.5
click at [229, 288] on div "Recommended Settings Event Score 55.10 Preview Sections 204 Min Price $64.48 Ma…" at bounding box center [286, 322] width 297 height 122
type input "25"
click at [410, 395] on div "Save Changes" at bounding box center [412, 397] width 39 height 7
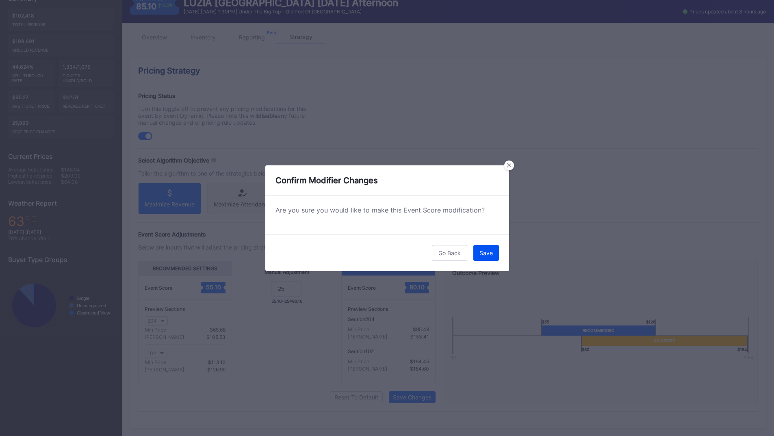
click at [476, 254] on button "Save" at bounding box center [486, 253] width 26 height 16
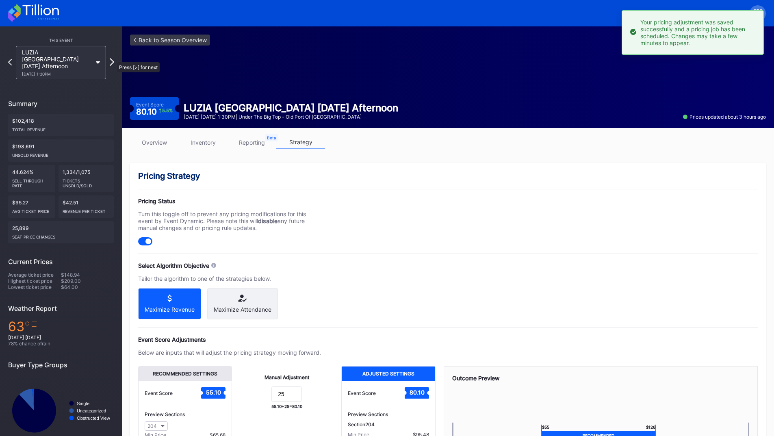
click at [113, 58] on icon at bounding box center [112, 62] width 4 height 8
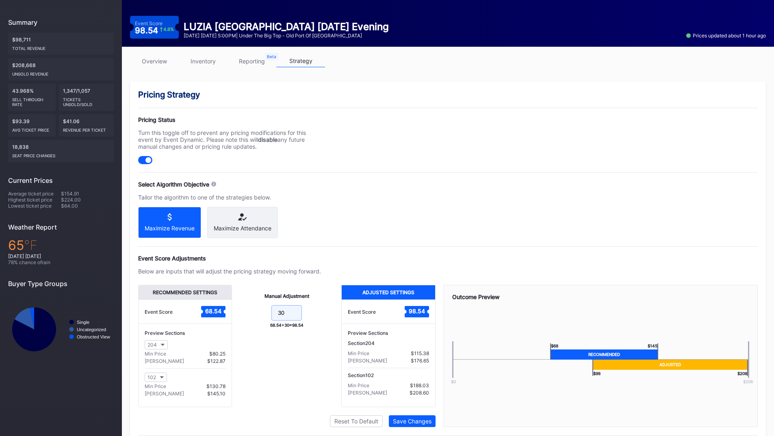
drag, startPoint x: 287, startPoint y: 322, endPoint x: 255, endPoint y: 321, distance: 32.5
click at [255, 321] on form "30" at bounding box center [286, 313] width 93 height 17
type input "25"
click at [410, 425] on div "Save Changes" at bounding box center [412, 421] width 39 height 7
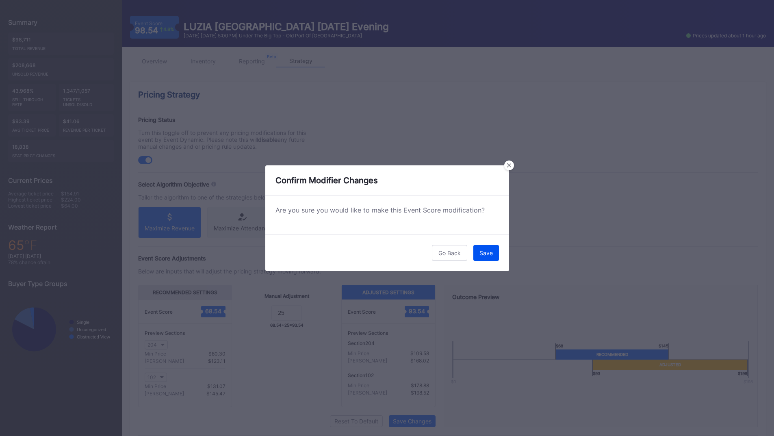
click at [490, 255] on div "Save" at bounding box center [485, 252] width 13 height 7
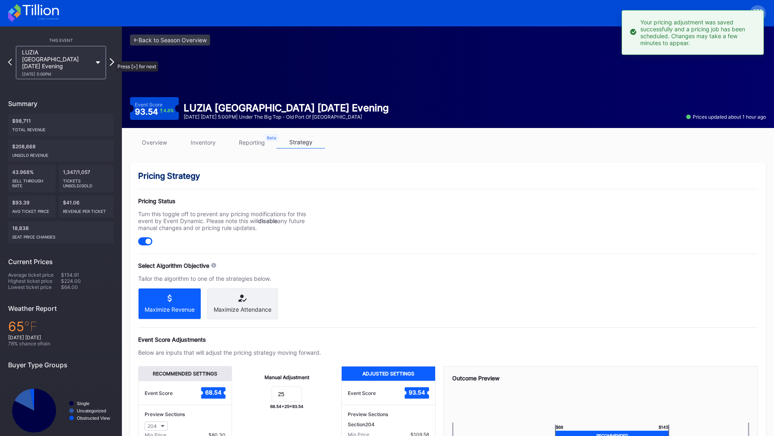
click at [111, 58] on icon at bounding box center [112, 62] width 4 height 8
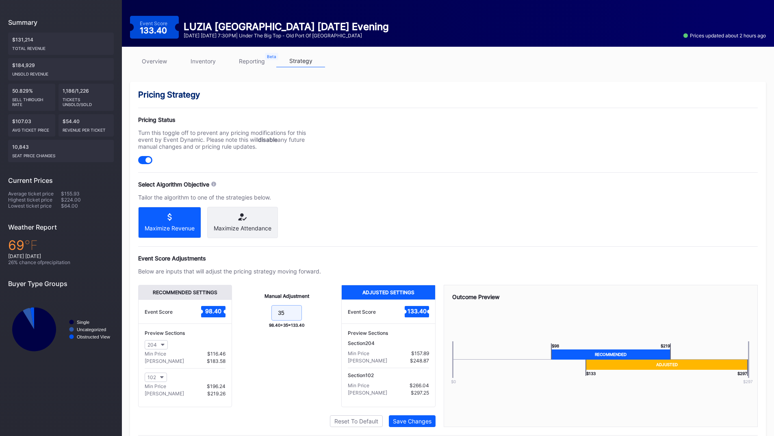
drag, startPoint x: 254, startPoint y: 317, endPoint x: 262, endPoint y: 304, distance: 15.1
click at [253, 317] on form "35" at bounding box center [286, 313] width 93 height 17
type input "30"
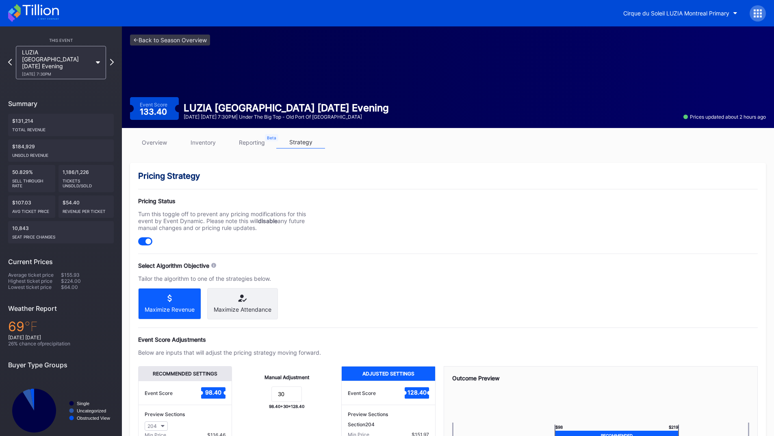
scroll to position [81, 0]
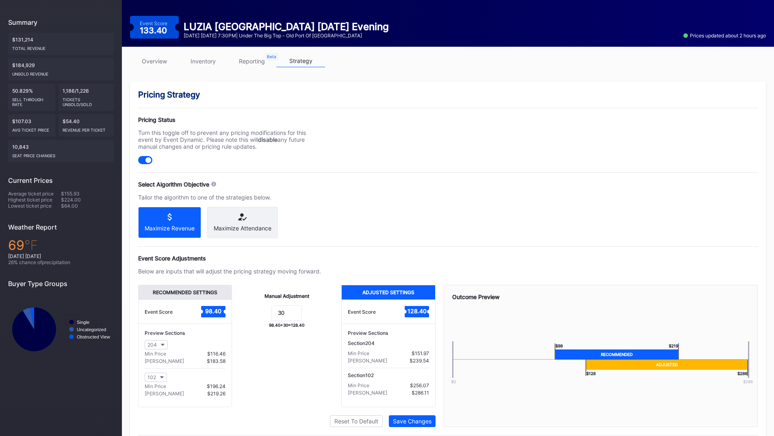
drag, startPoint x: 289, startPoint y: 321, endPoint x: 262, endPoint y: 321, distance: 27.2
click at [262, 321] on form "30" at bounding box center [286, 313] width 93 height 17
type input "2"
type input "30"
click at [318, 261] on div "Event Score Adjustments" at bounding box center [448, 258] width 620 height 7
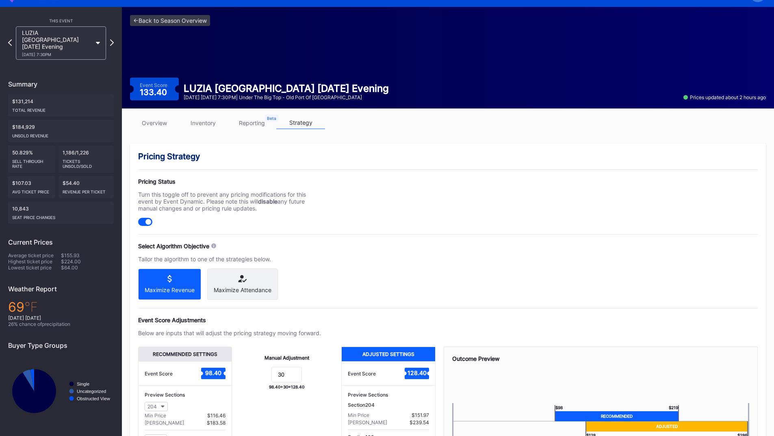
scroll to position [0, 0]
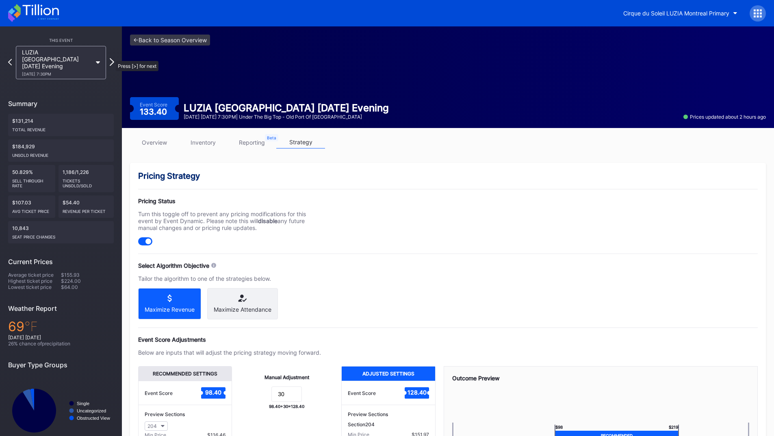
click at [112, 58] on icon at bounding box center [112, 62] width 4 height 8
click at [111, 58] on icon at bounding box center [112, 62] width 4 height 8
click at [111, 60] on icon at bounding box center [112, 62] width 4 height 8
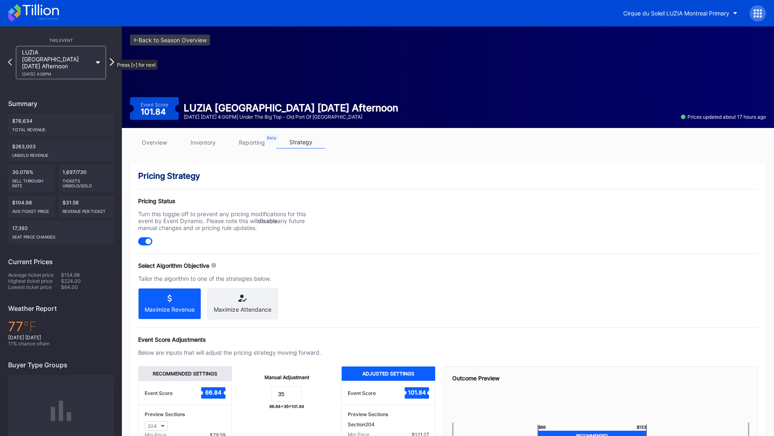
click at [111, 58] on icon at bounding box center [112, 62] width 4 height 8
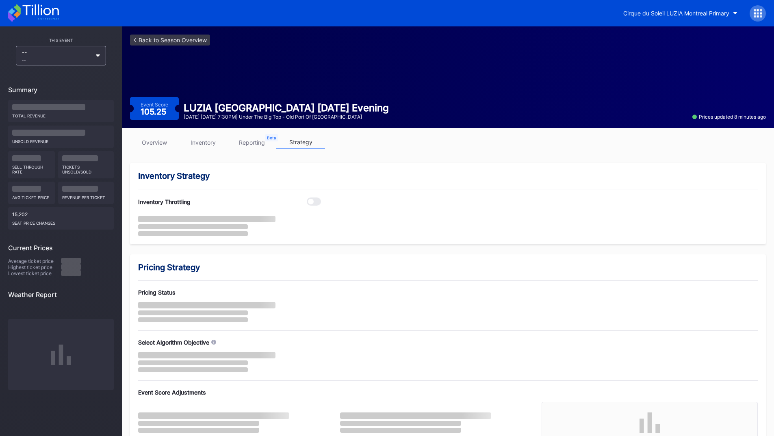
click at [31, 15] on icon at bounding box center [33, 13] width 51 height 18
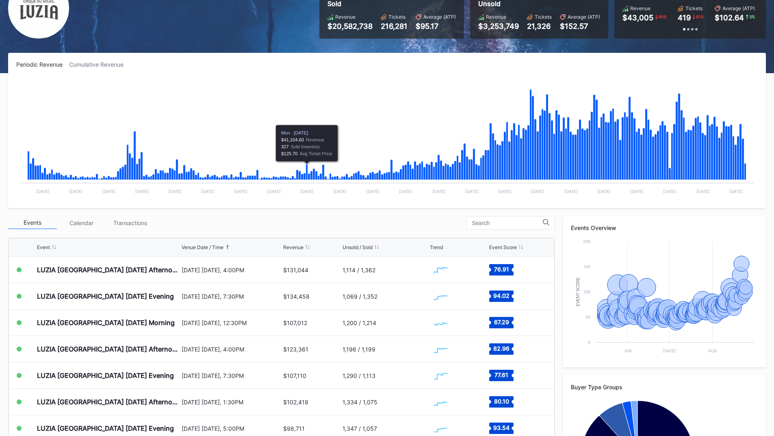
scroll to position [163, 0]
